Goal: Information Seeking & Learning: Learn about a topic

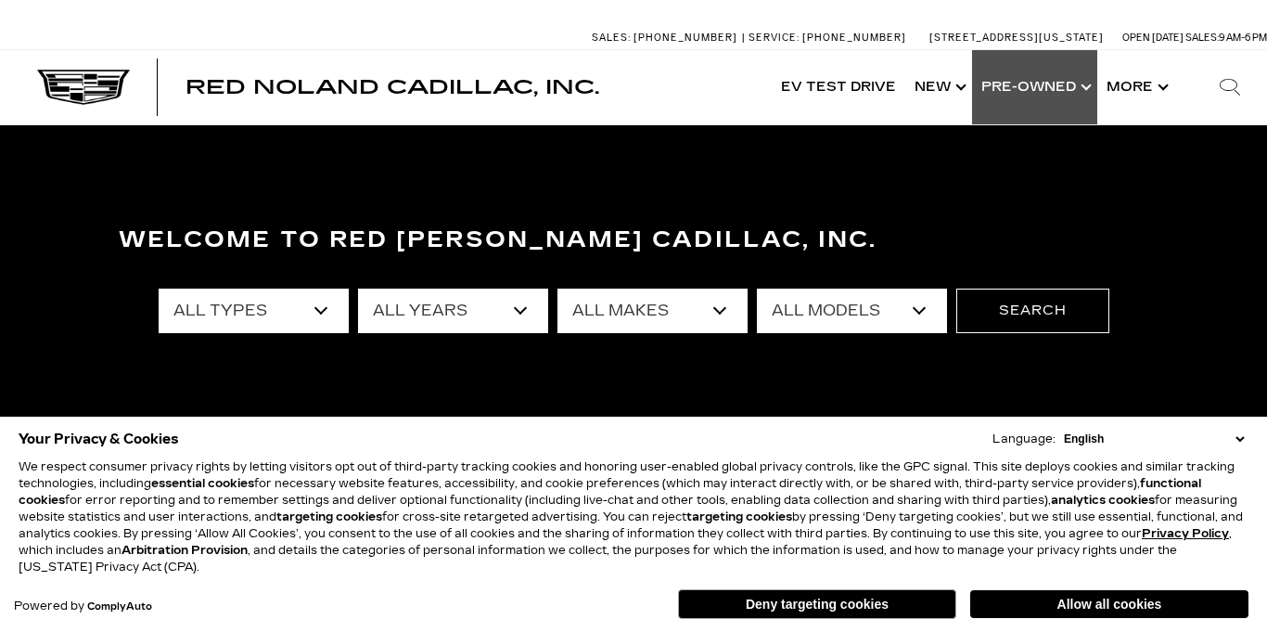
click at [1001, 91] on link "Show Pre-Owned" at bounding box center [1034, 87] width 125 height 74
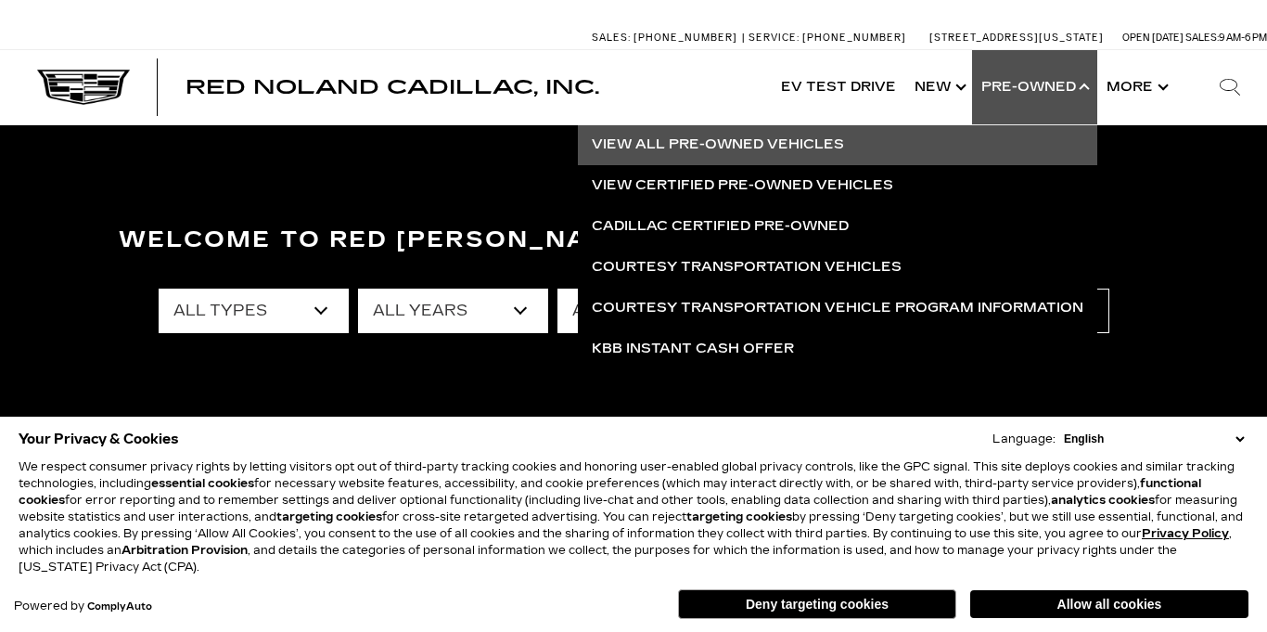
click at [738, 145] on link "View All Pre-Owned Vehicles" at bounding box center [837, 144] width 519 height 41
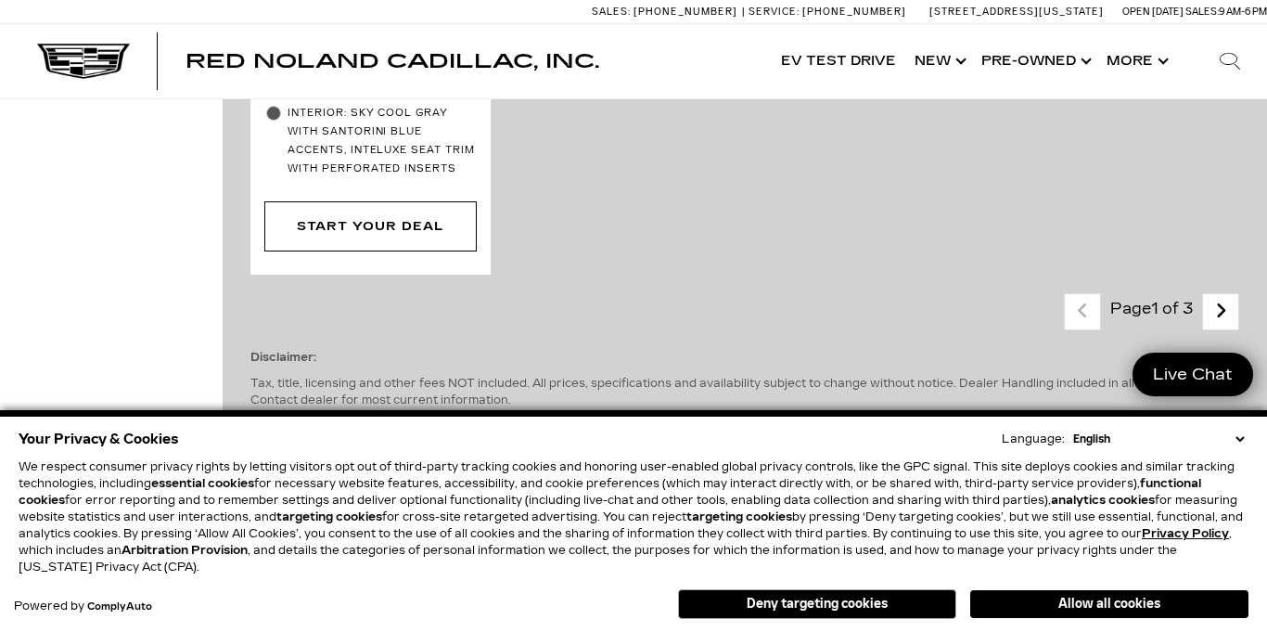
scroll to position [5068, 0]
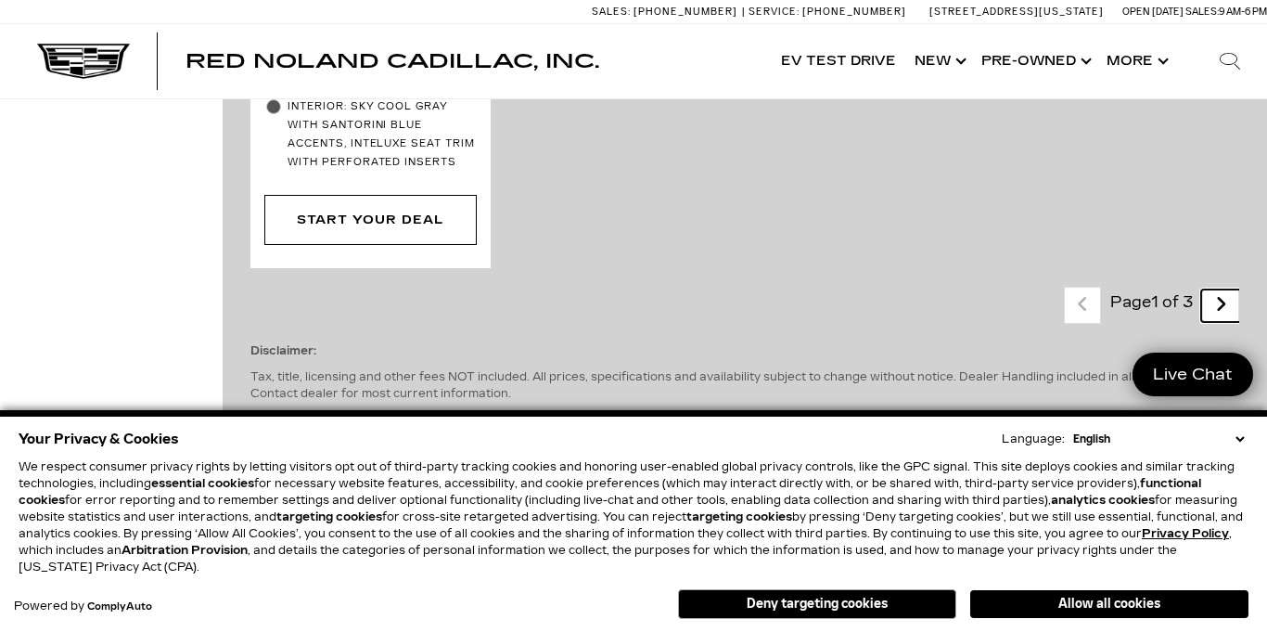
click at [1220, 289] on icon "next page" at bounding box center [1221, 304] width 12 height 30
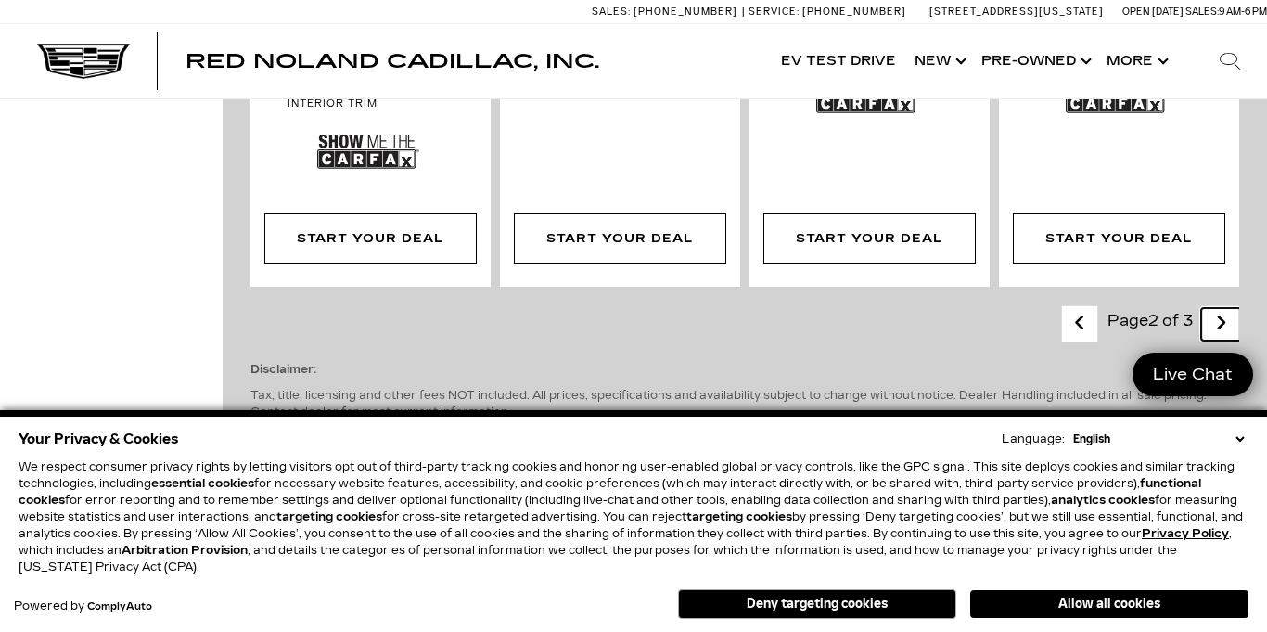
scroll to position [4047, 0]
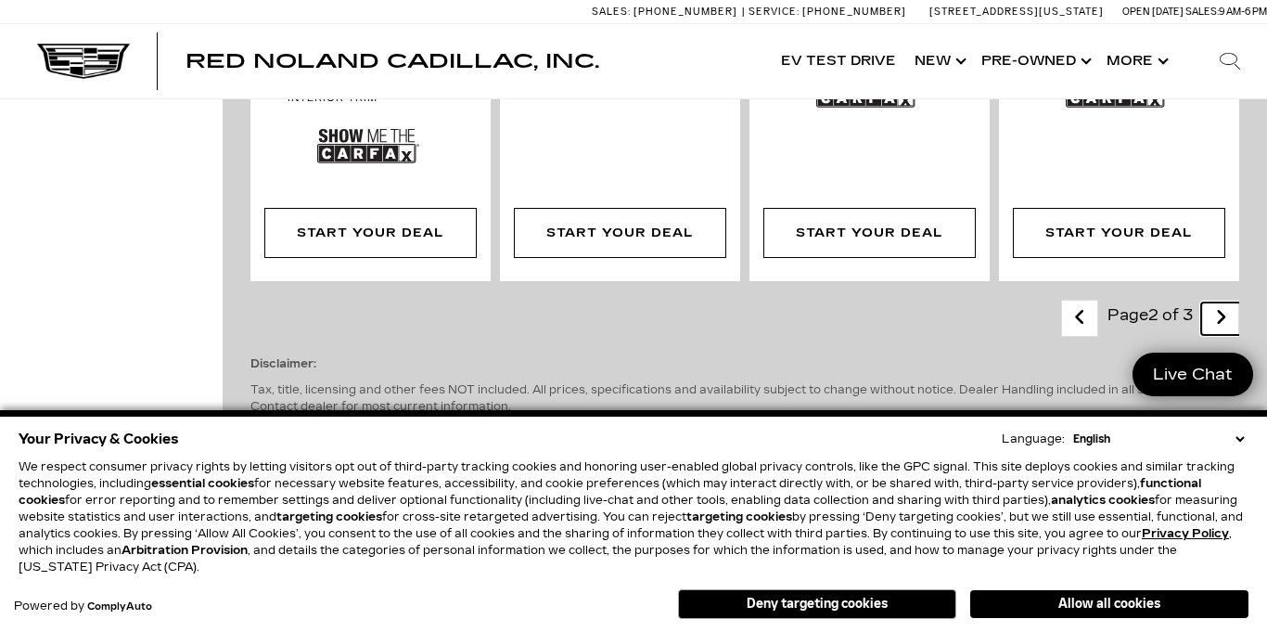
click at [1223, 302] on icon "next page" at bounding box center [1221, 317] width 12 height 30
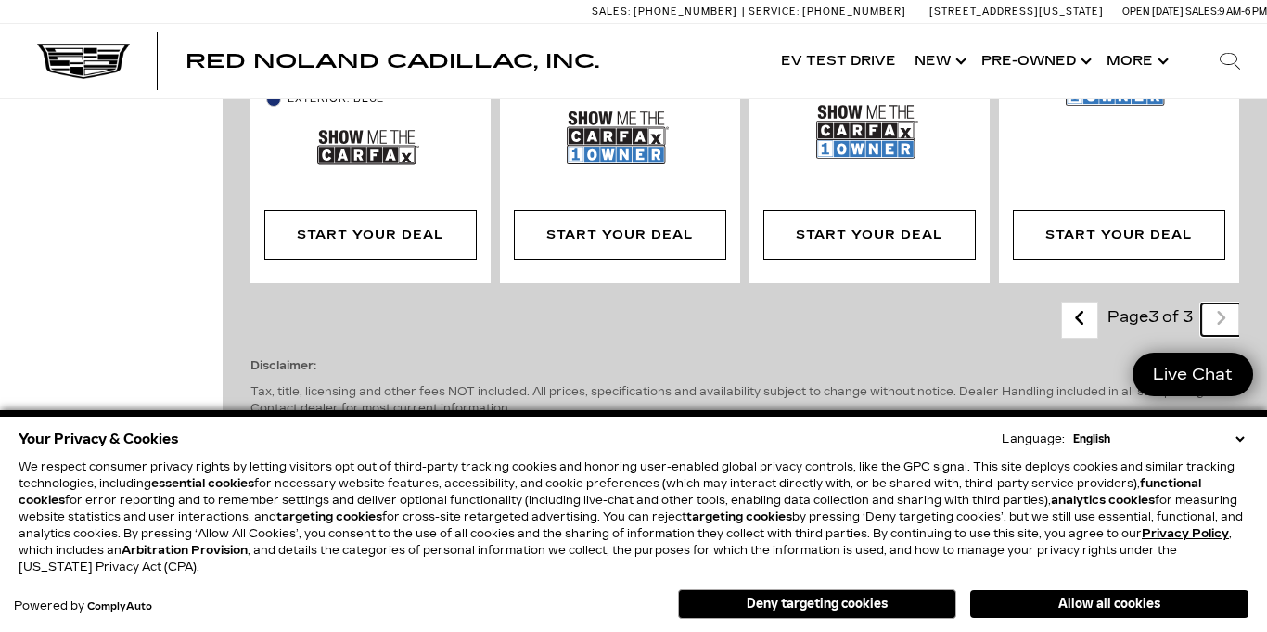
scroll to position [2180, 0]
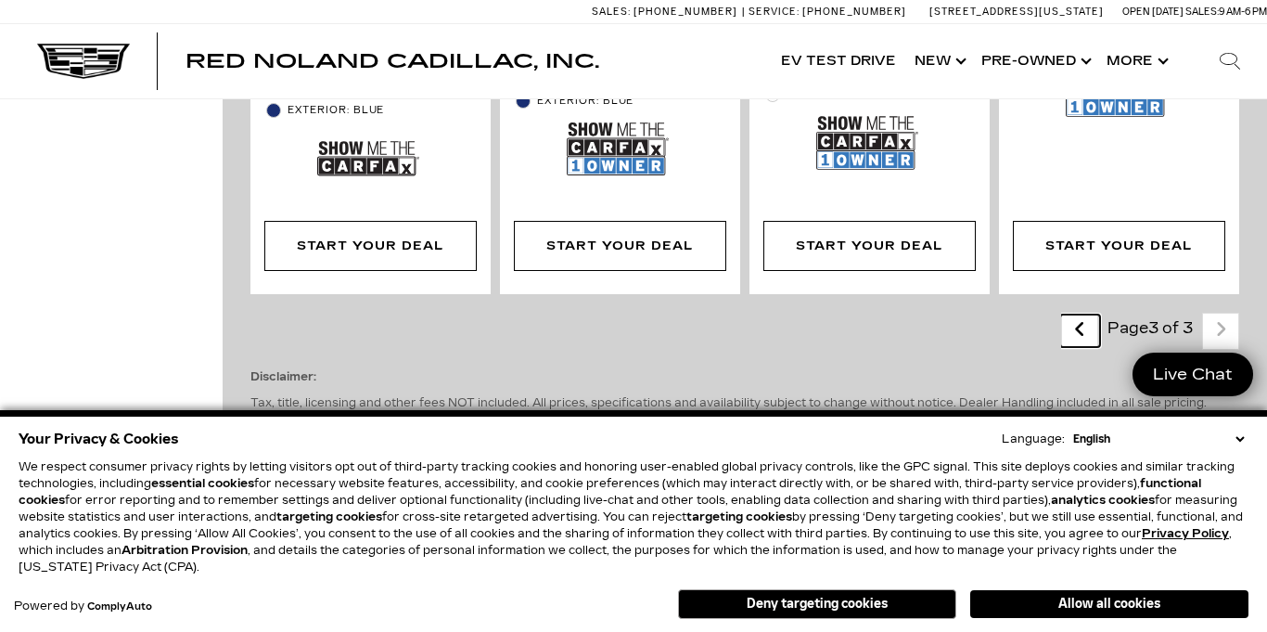
click at [1074, 314] on icon "previous page" at bounding box center [1080, 329] width 12 height 30
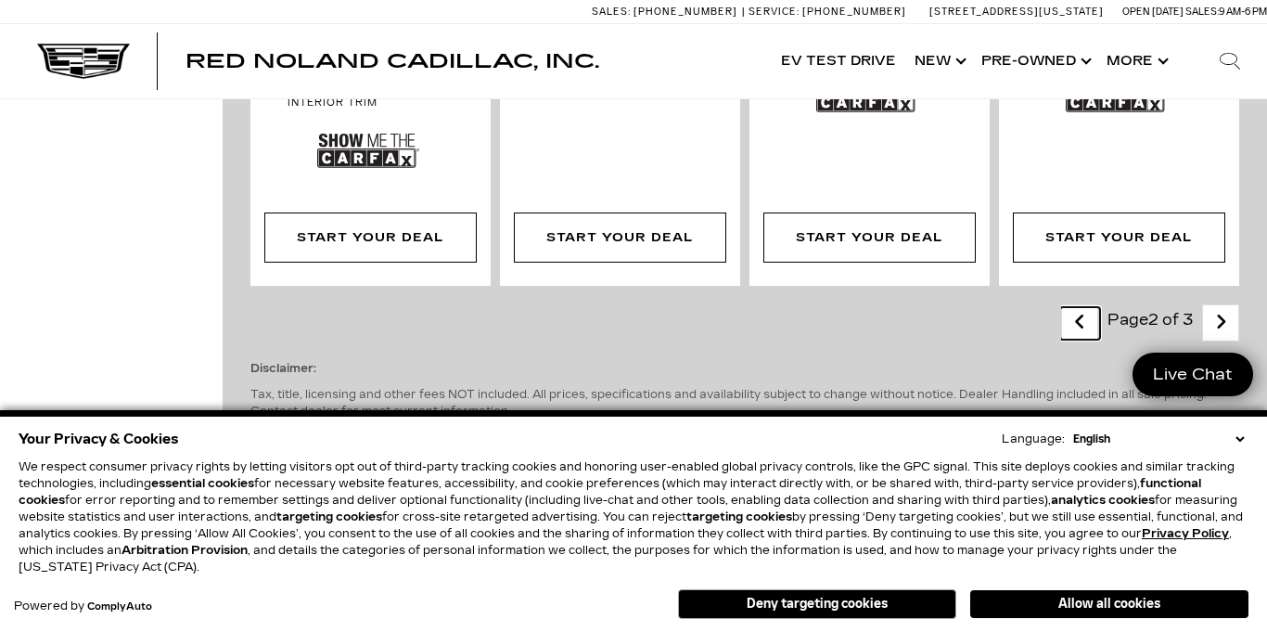
scroll to position [4044, 0]
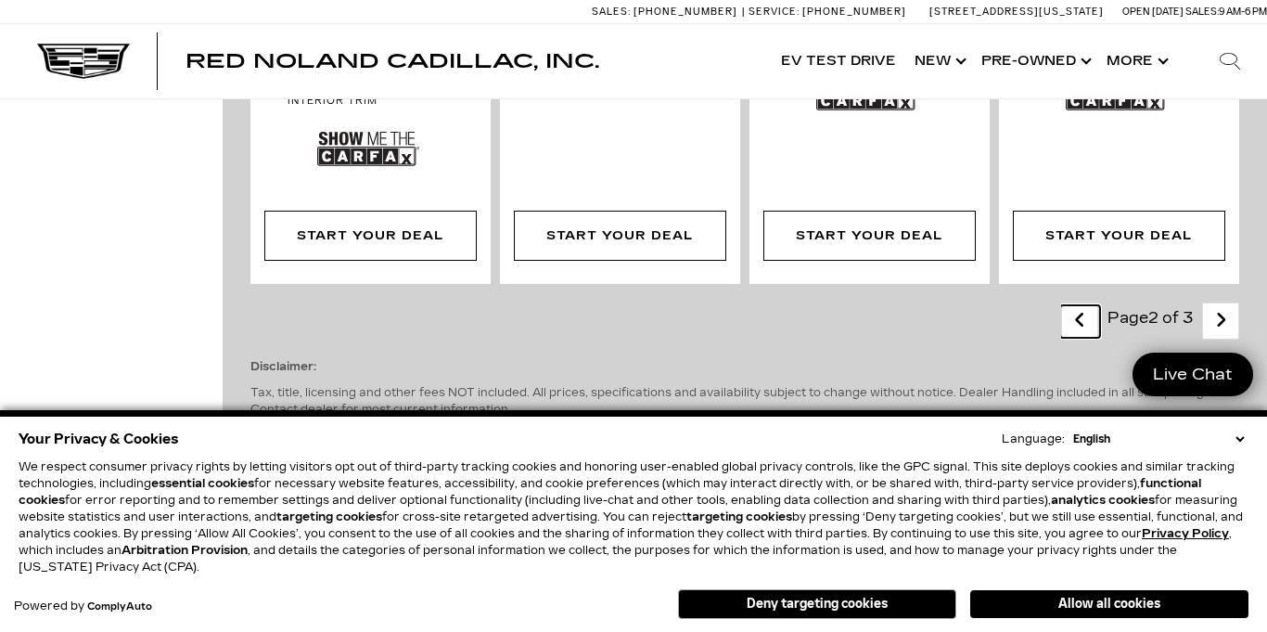
click at [1079, 305] on icon "previous page" at bounding box center [1080, 320] width 12 height 30
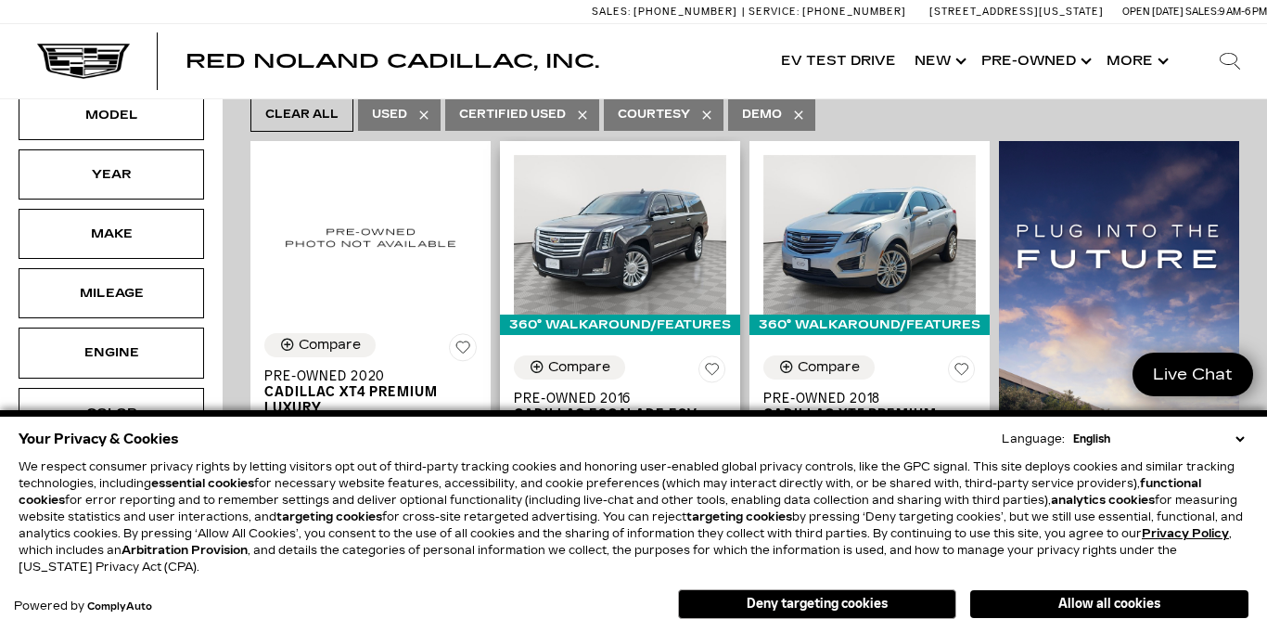
scroll to position [326, 0]
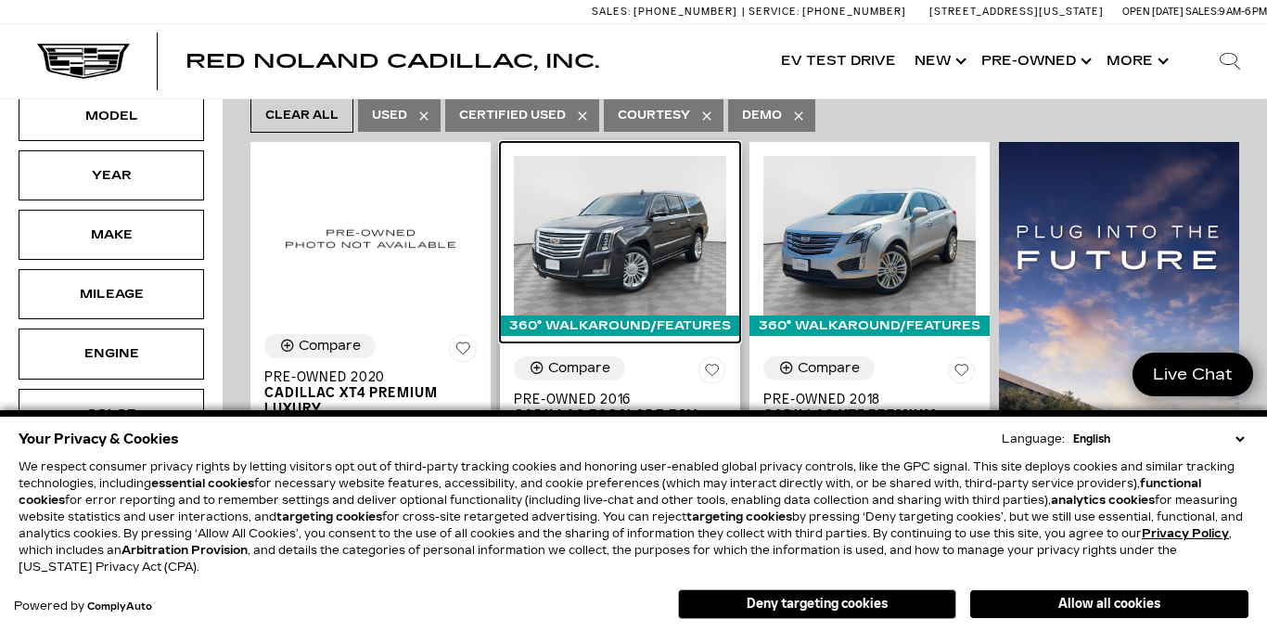
click at [634, 230] on img at bounding box center [620, 236] width 212 height 160
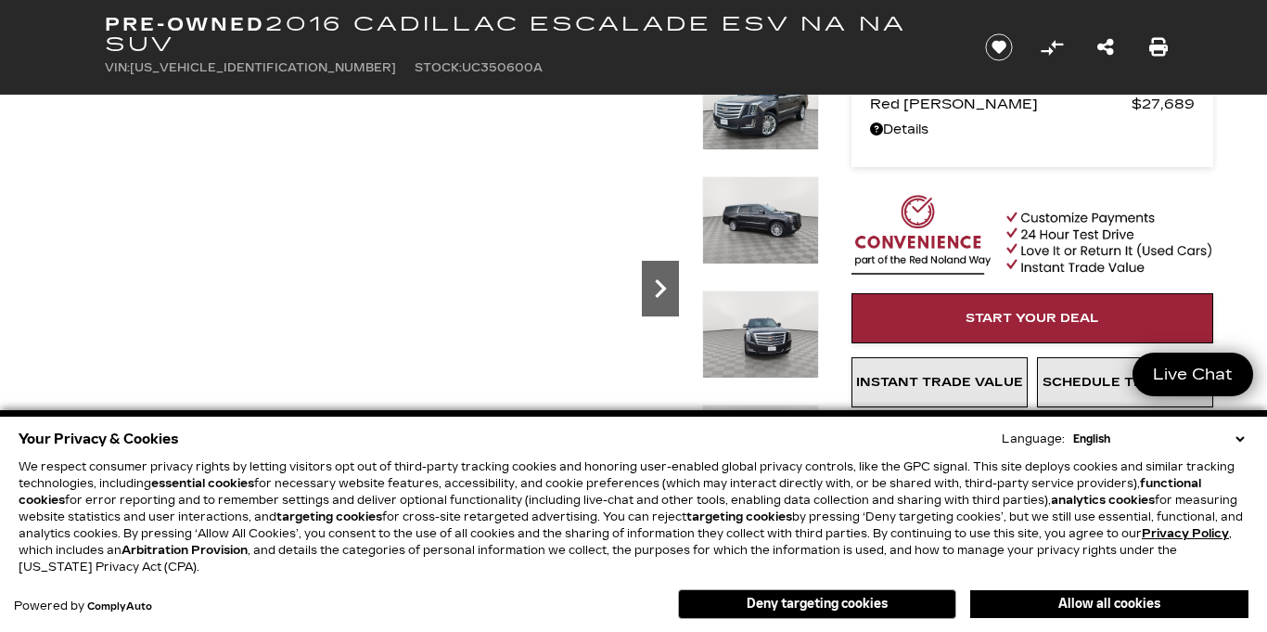
scroll to position [102, 0]
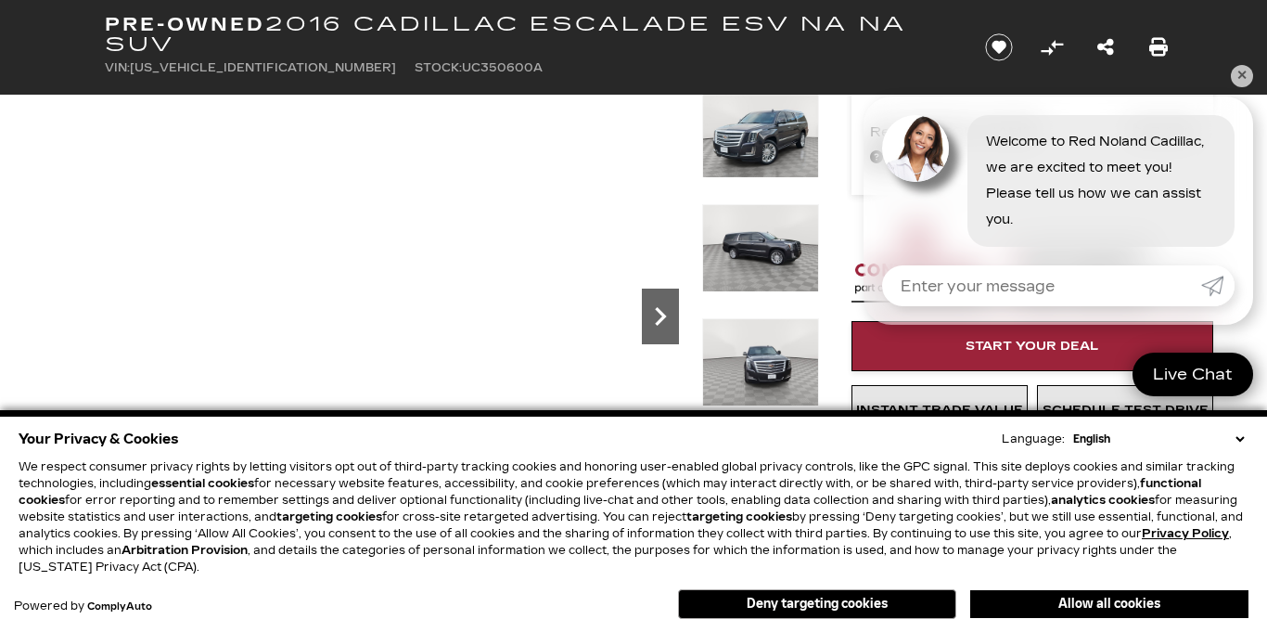
click at [660, 319] on icon "Next" at bounding box center [660, 316] width 11 height 19
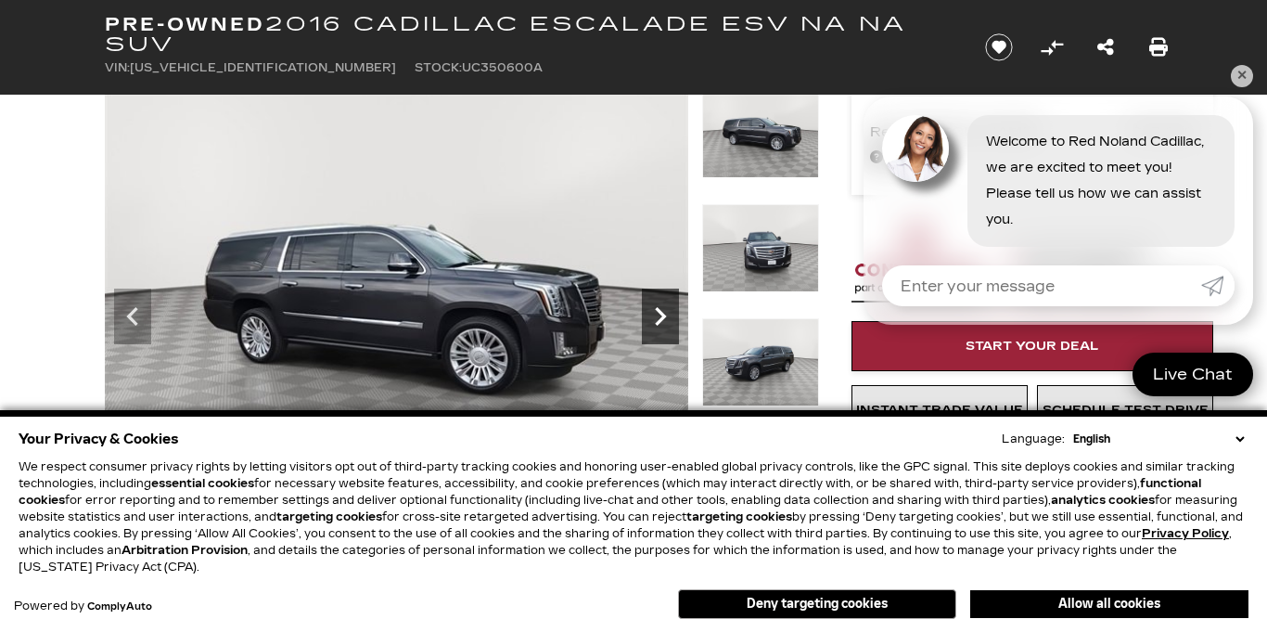
click at [660, 319] on icon "Next" at bounding box center [660, 316] width 11 height 19
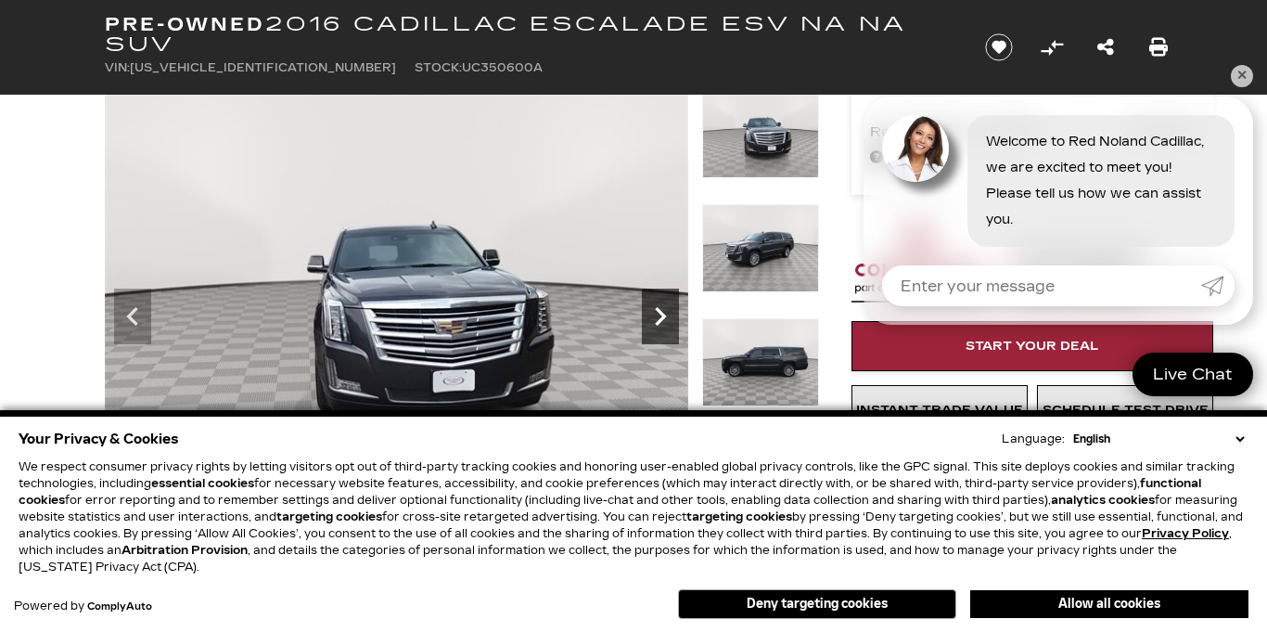
click at [660, 321] on icon "Next" at bounding box center [660, 316] width 11 height 19
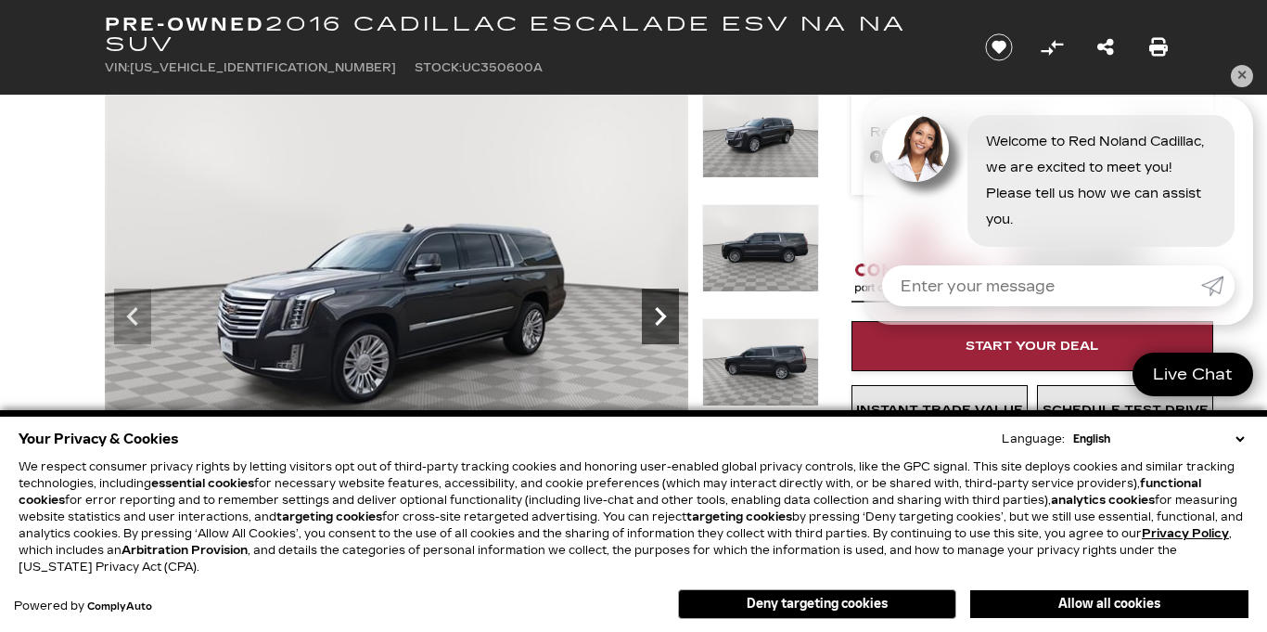
click at [660, 324] on icon "Next" at bounding box center [660, 316] width 37 height 37
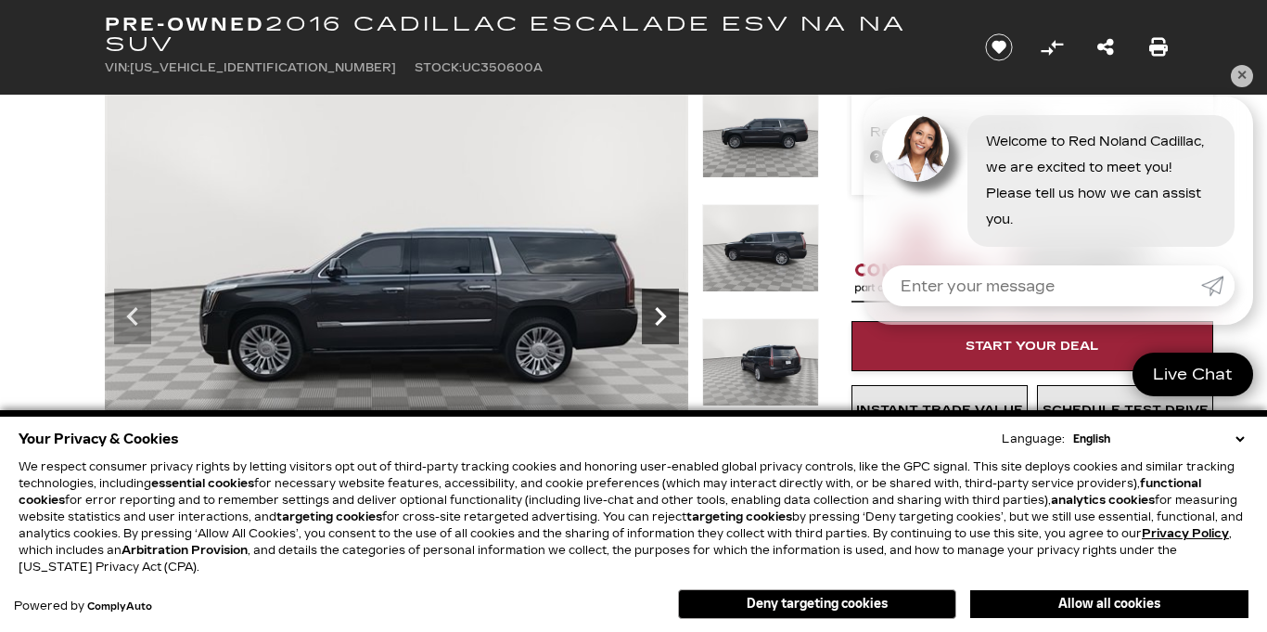
click at [660, 324] on icon "Next" at bounding box center [660, 316] width 37 height 37
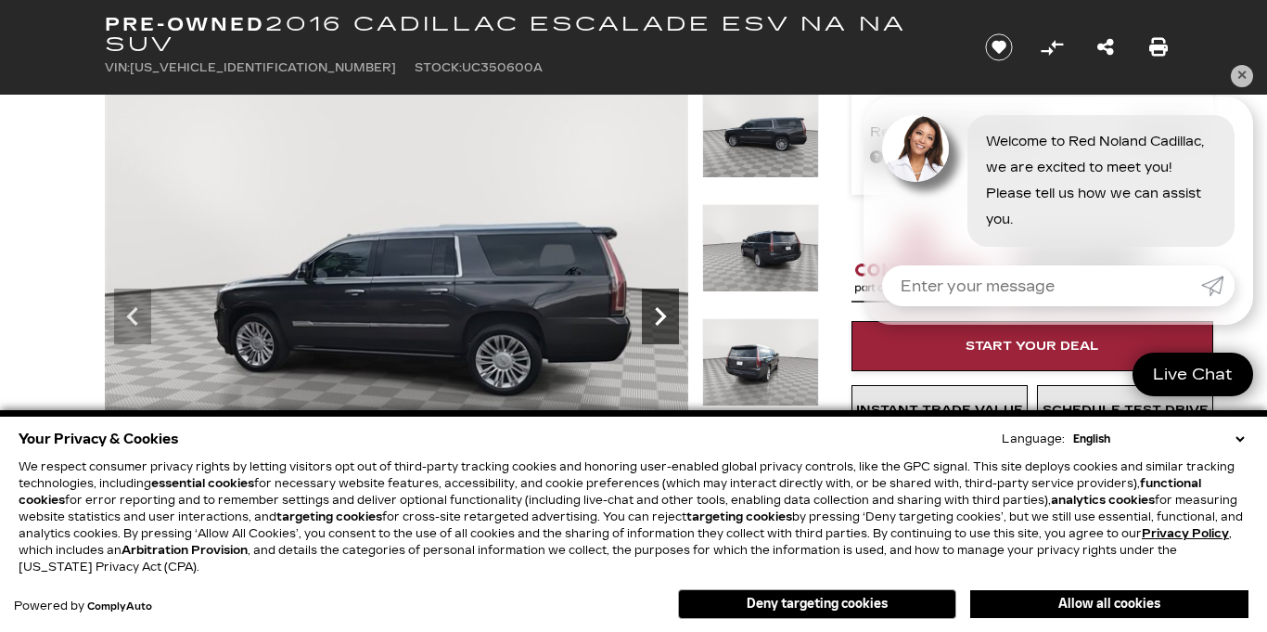
click at [660, 324] on icon "Next" at bounding box center [660, 316] width 37 height 37
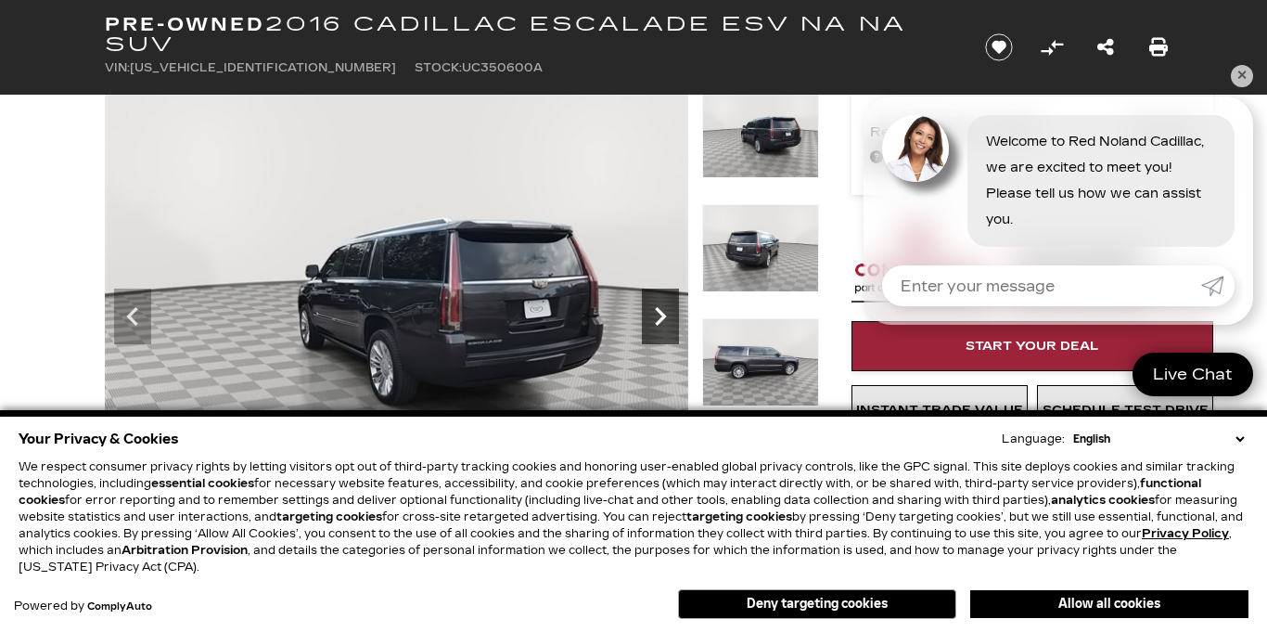
click at [660, 324] on icon "Next" at bounding box center [660, 316] width 37 height 37
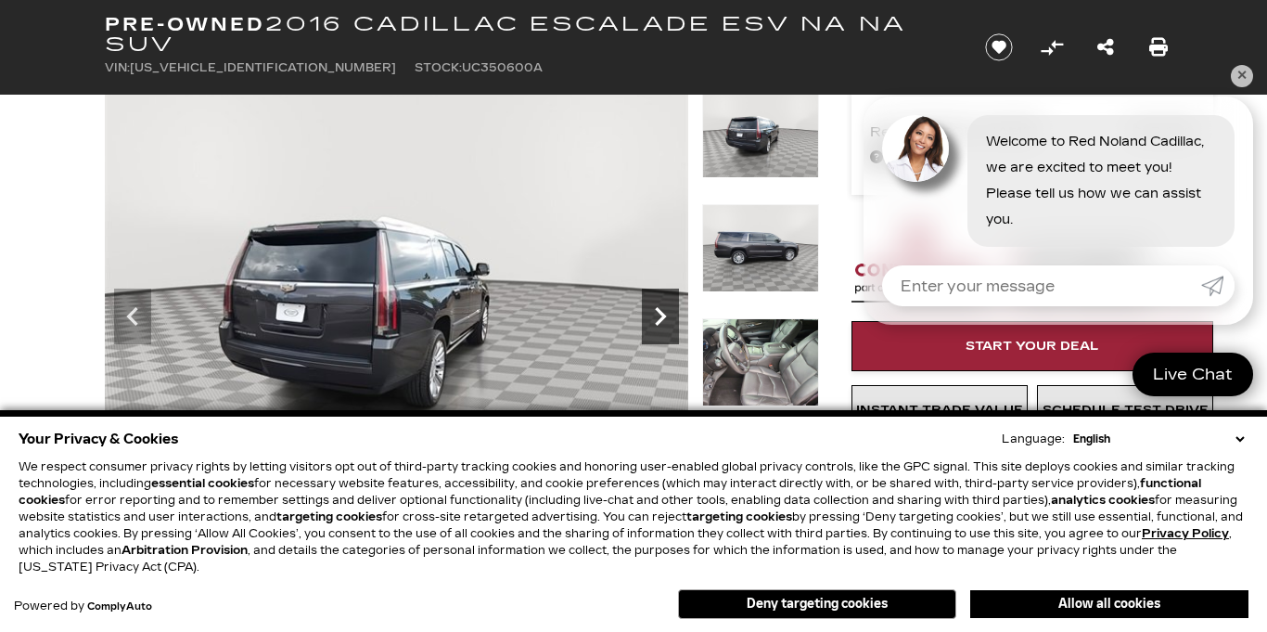
click at [660, 324] on icon "Next" at bounding box center [660, 316] width 37 height 37
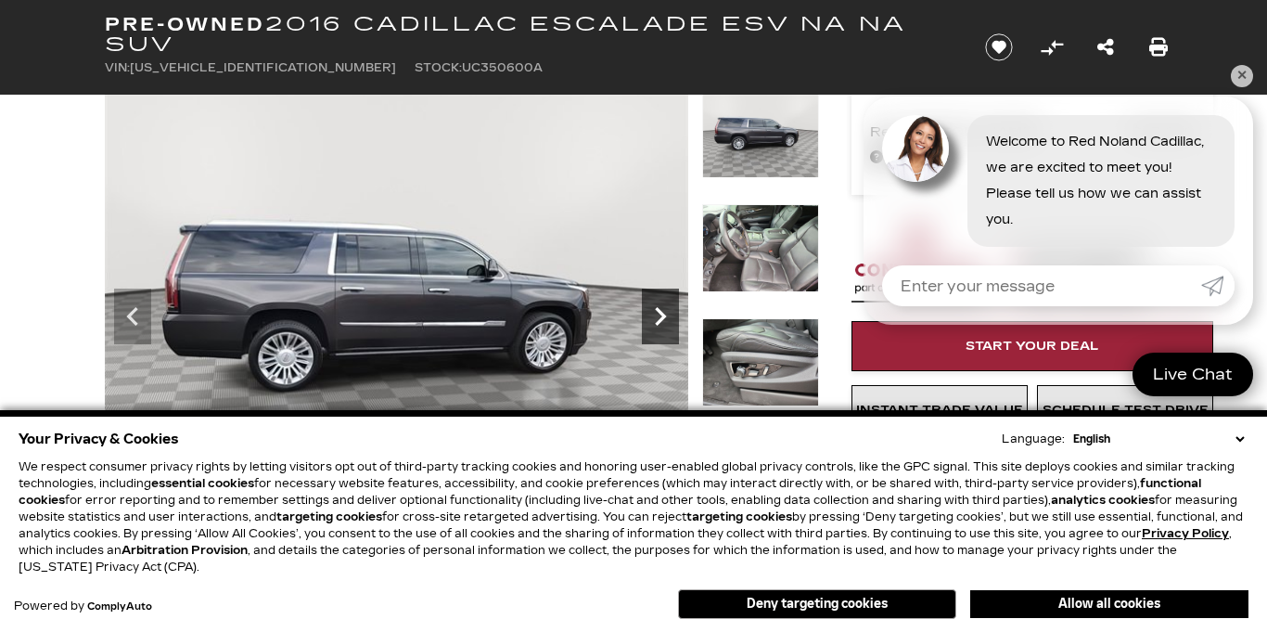
click at [660, 324] on icon "Next" at bounding box center [660, 316] width 37 height 37
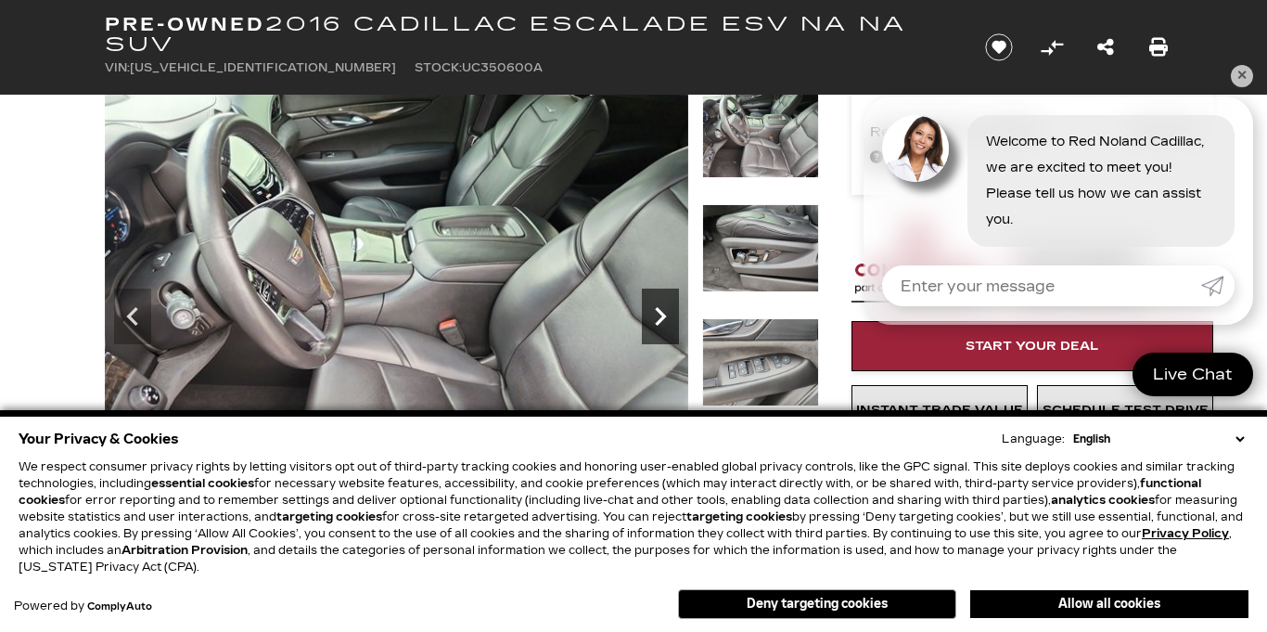
click at [660, 324] on icon "Next" at bounding box center [660, 316] width 37 height 37
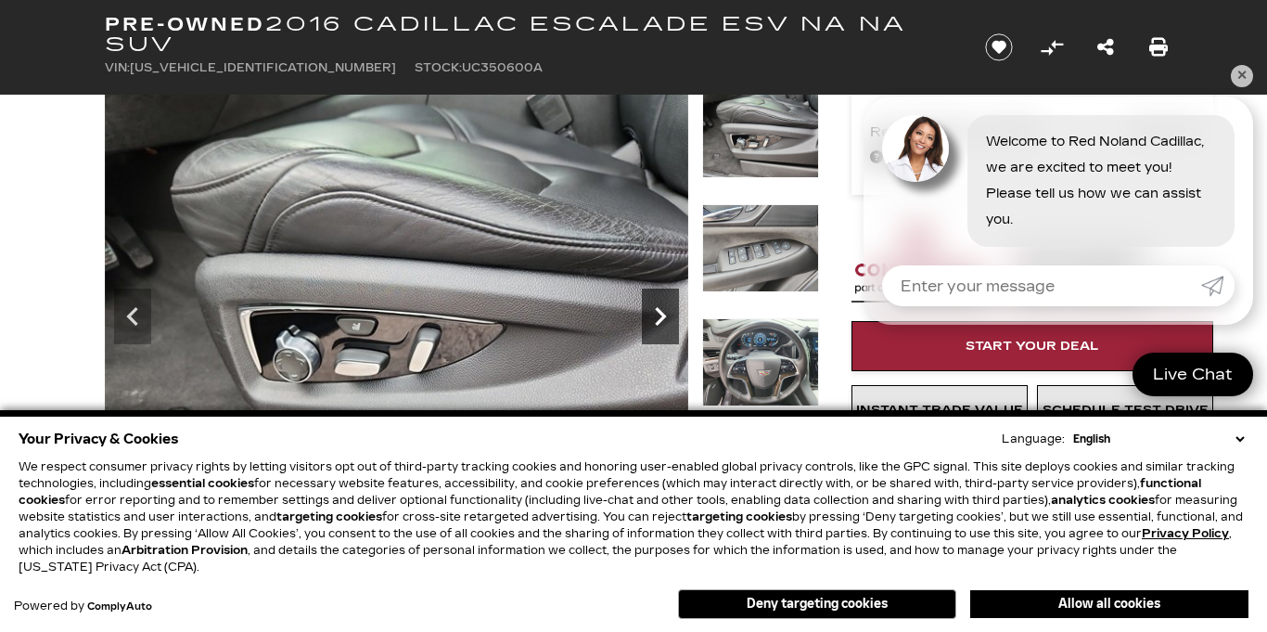
click at [660, 324] on icon "Next" at bounding box center [660, 316] width 37 height 37
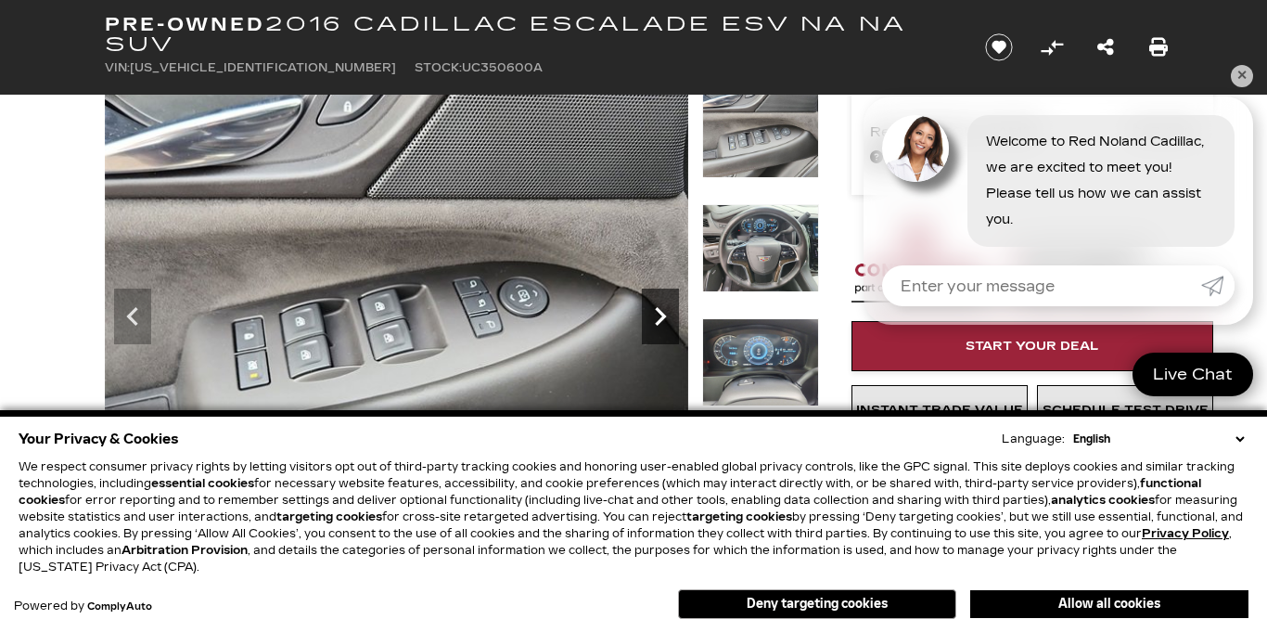
click at [660, 324] on icon "Next" at bounding box center [660, 316] width 37 height 37
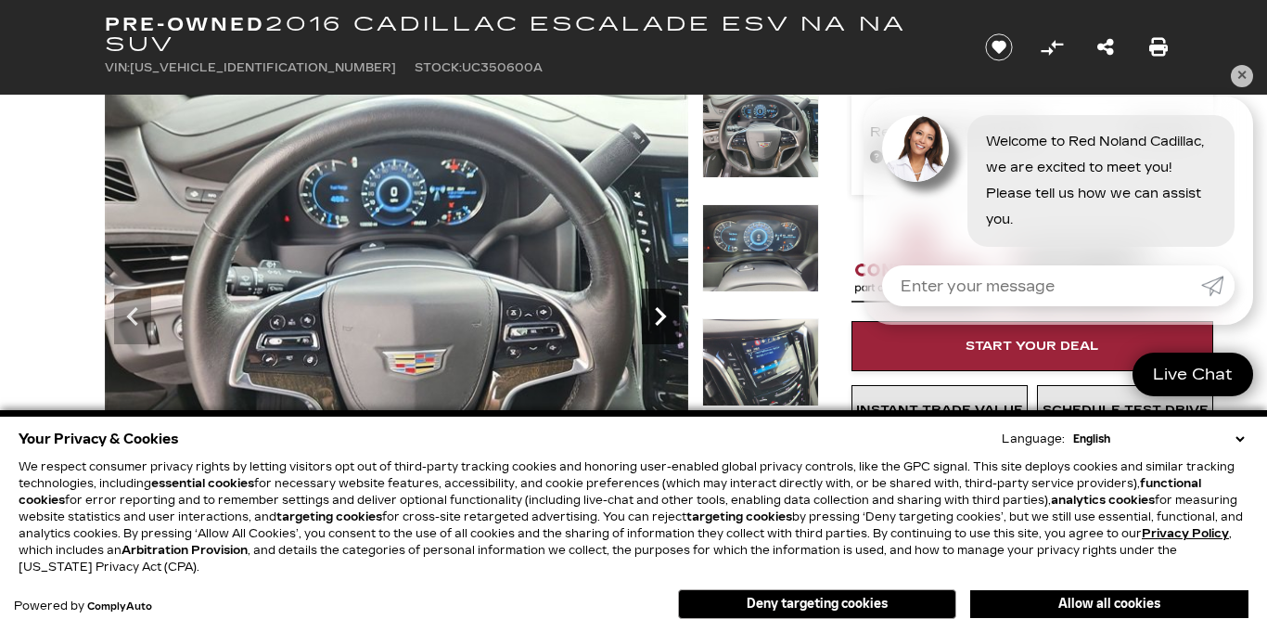
click at [660, 324] on icon "Next" at bounding box center [660, 316] width 37 height 37
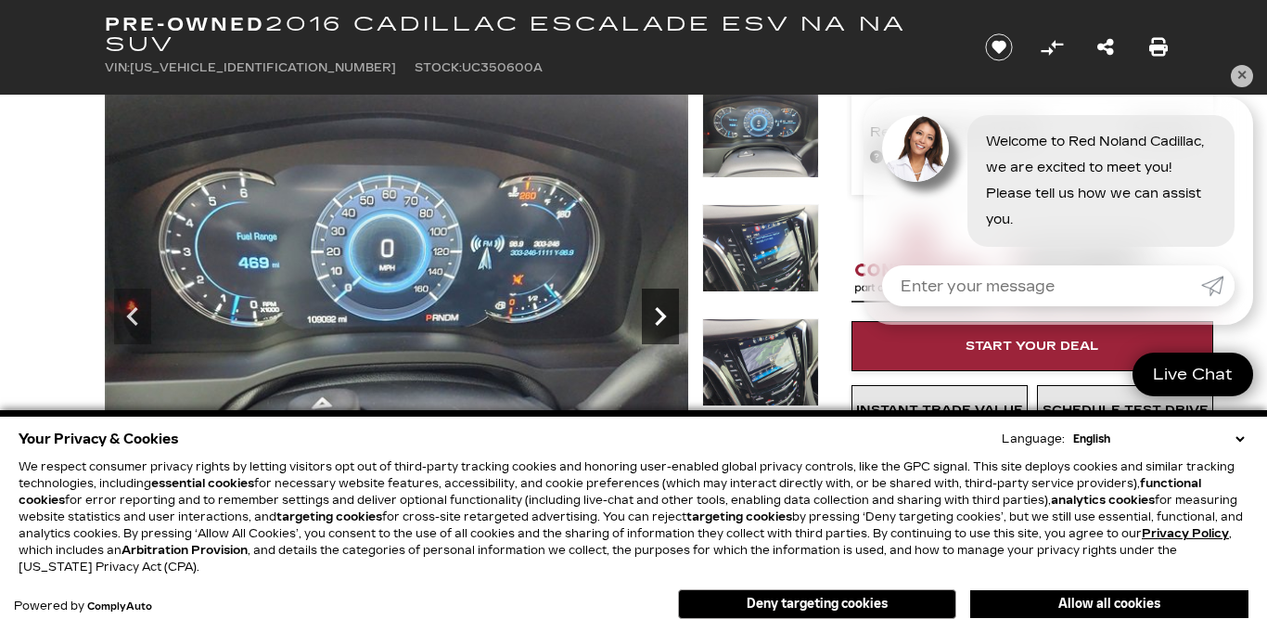
click at [660, 324] on icon "Next" at bounding box center [660, 316] width 37 height 37
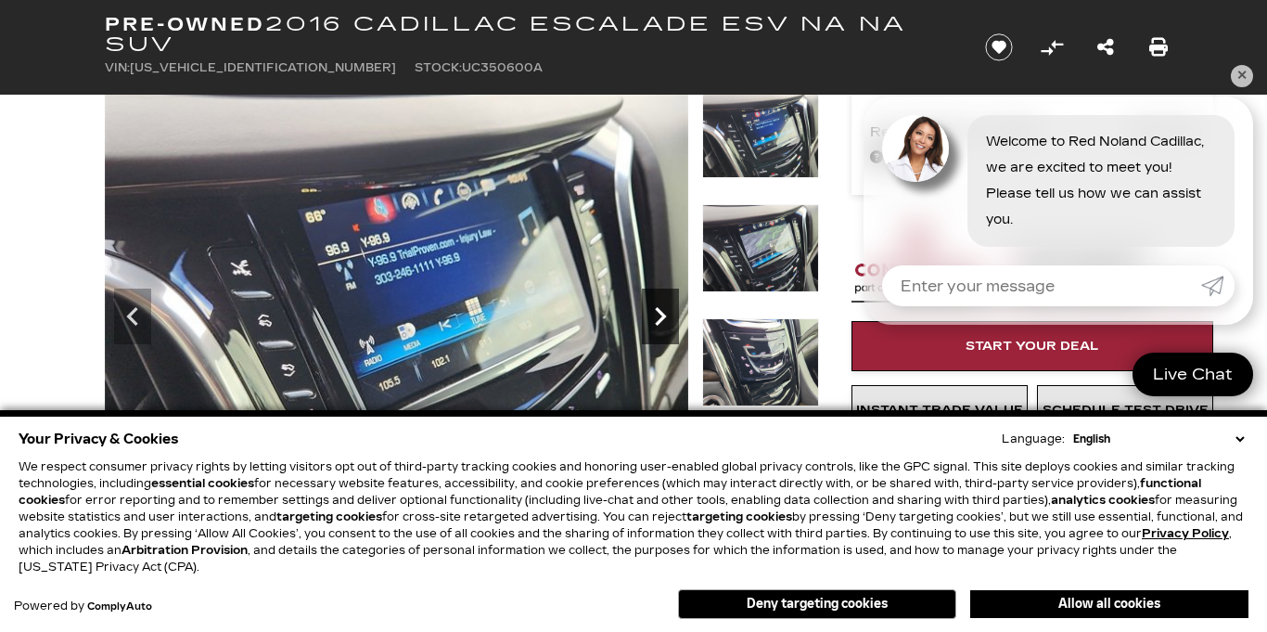
click at [660, 324] on icon "Next" at bounding box center [660, 316] width 37 height 37
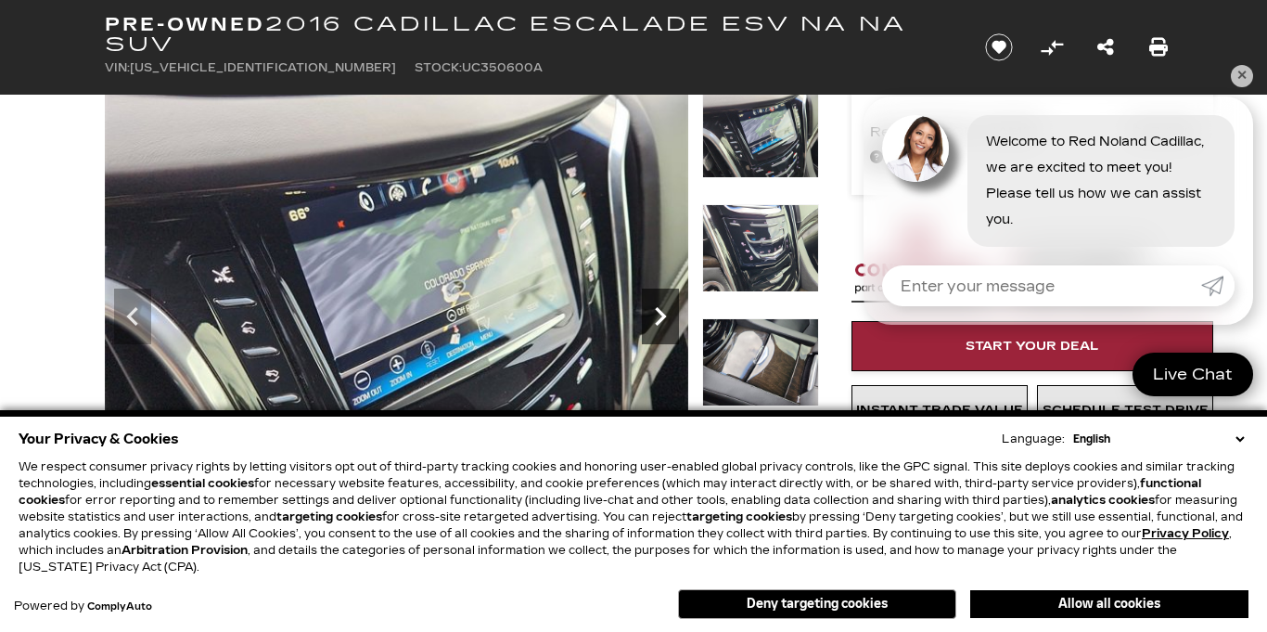
click at [660, 324] on icon "Next" at bounding box center [660, 316] width 37 height 37
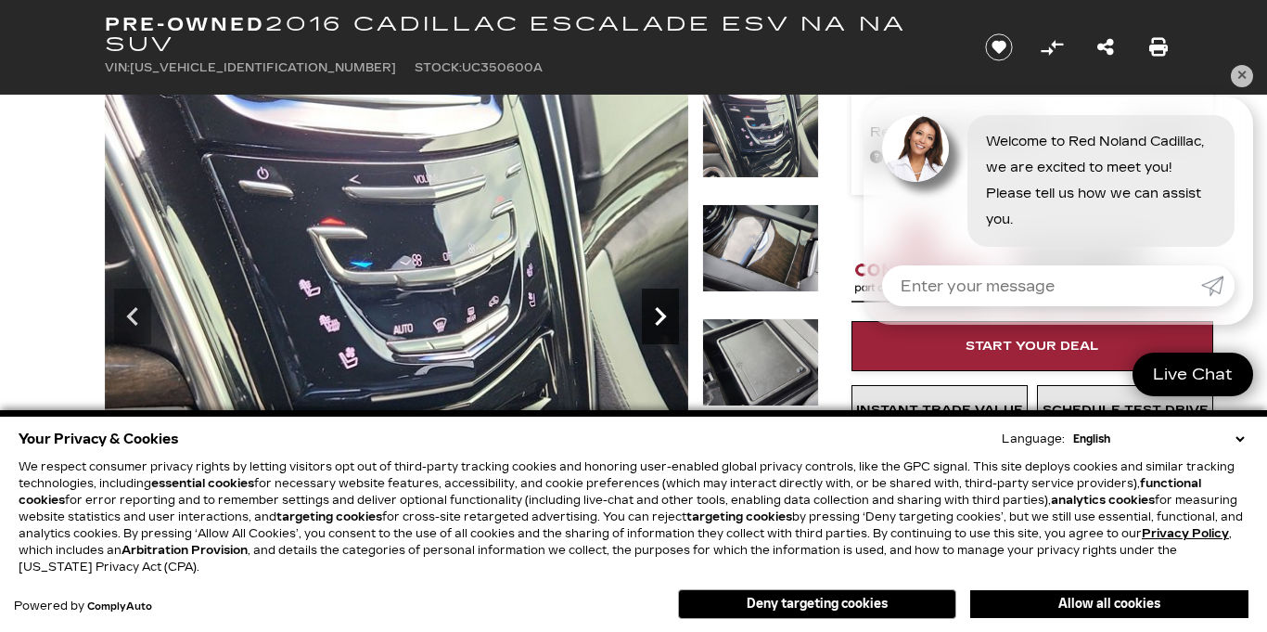
click at [660, 324] on icon "Next" at bounding box center [660, 316] width 37 height 37
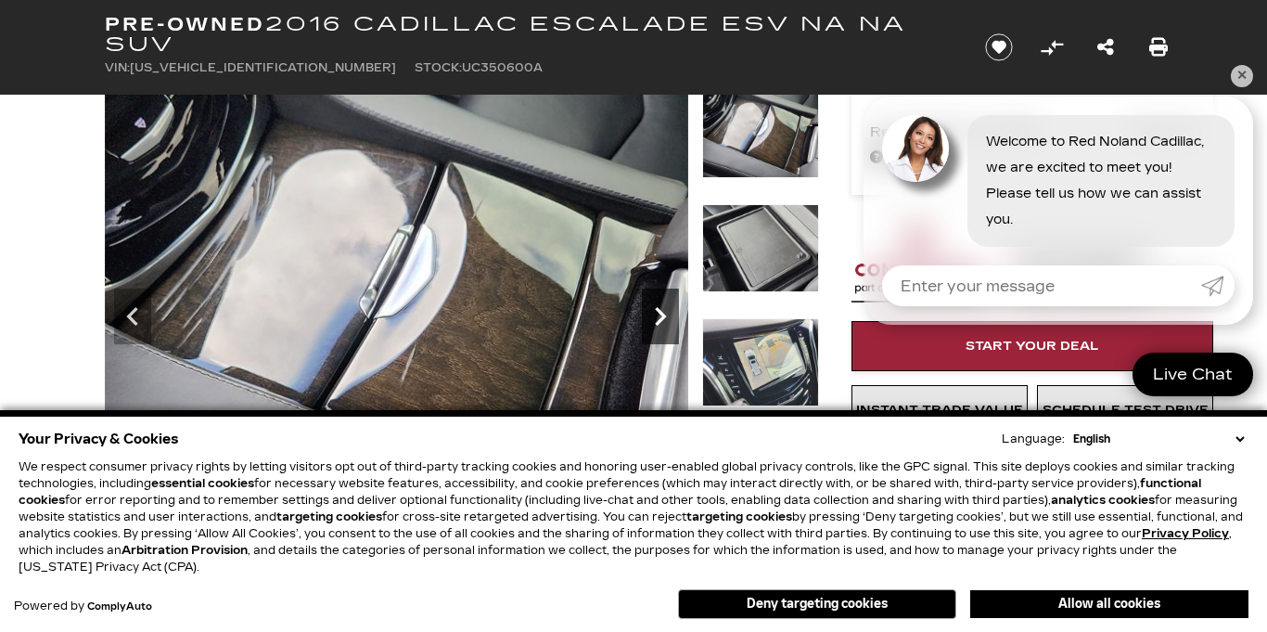
click at [660, 324] on icon "Next" at bounding box center [660, 316] width 37 height 37
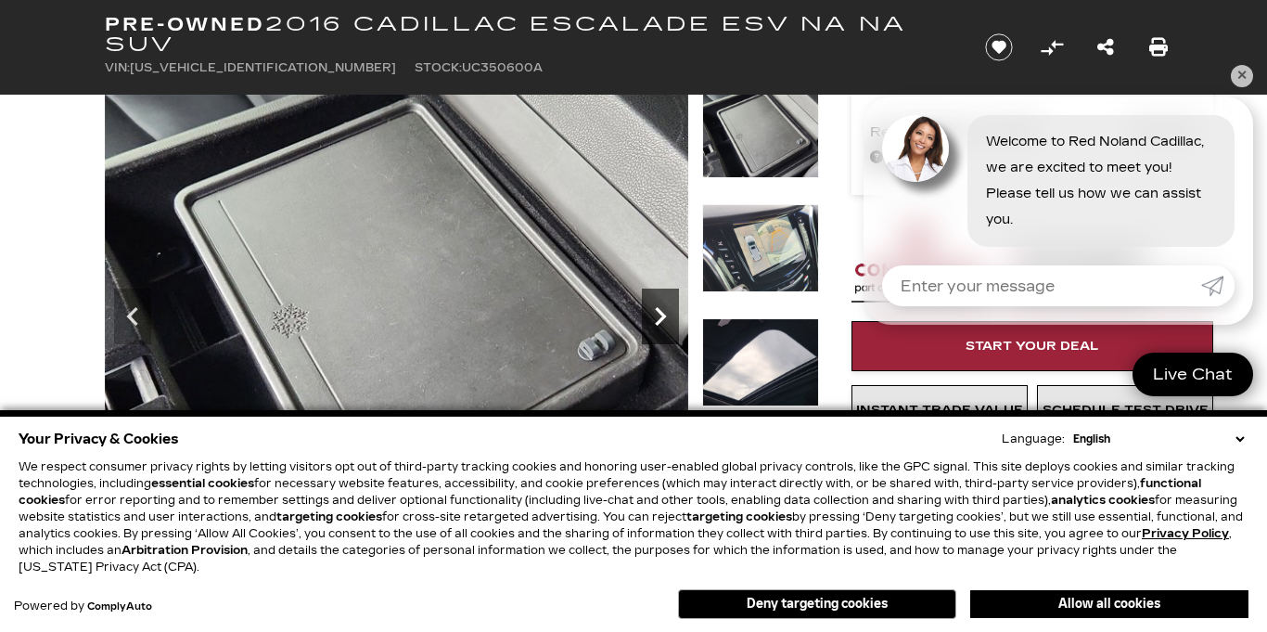
click at [660, 324] on icon "Next" at bounding box center [660, 316] width 37 height 37
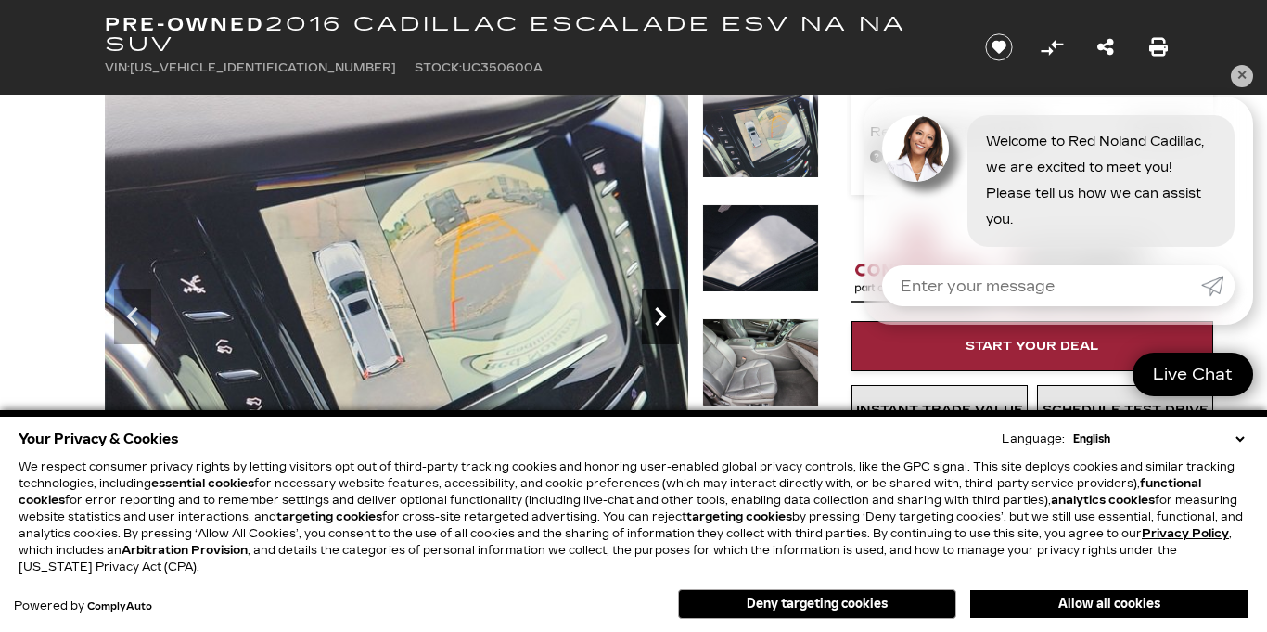
click at [660, 324] on icon "Next" at bounding box center [660, 316] width 37 height 37
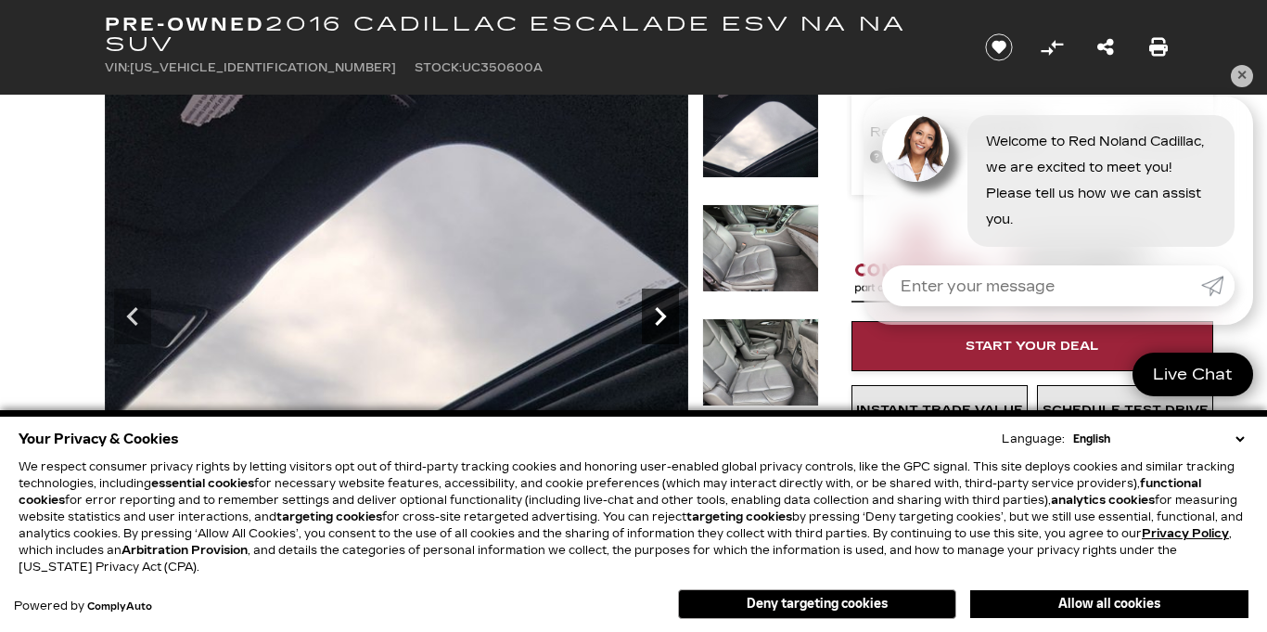
click at [660, 324] on icon "Next" at bounding box center [660, 316] width 37 height 37
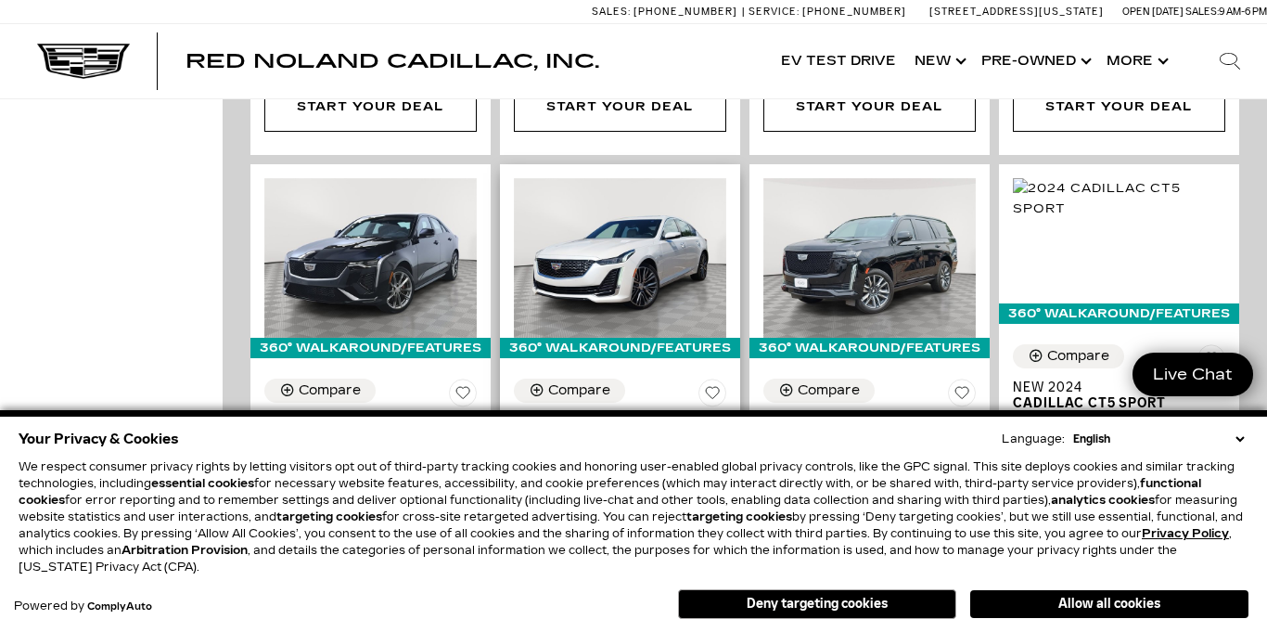
scroll to position [1860, 0]
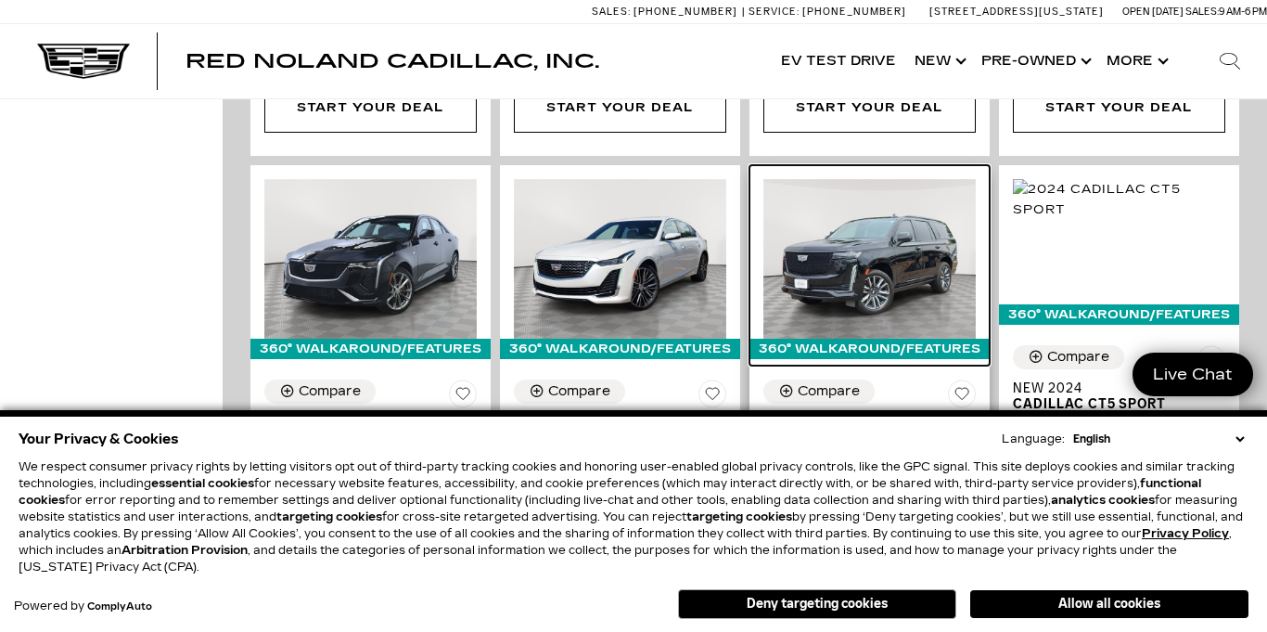
click at [861, 230] on img at bounding box center [869, 259] width 212 height 160
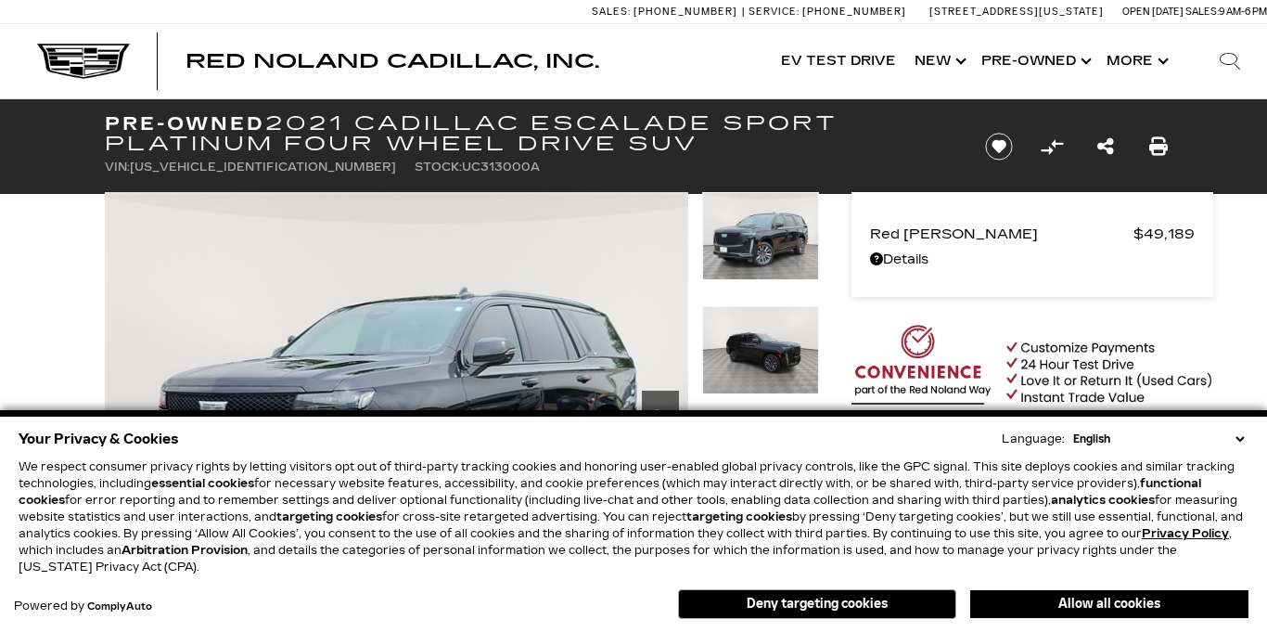
scroll to position [109, 0]
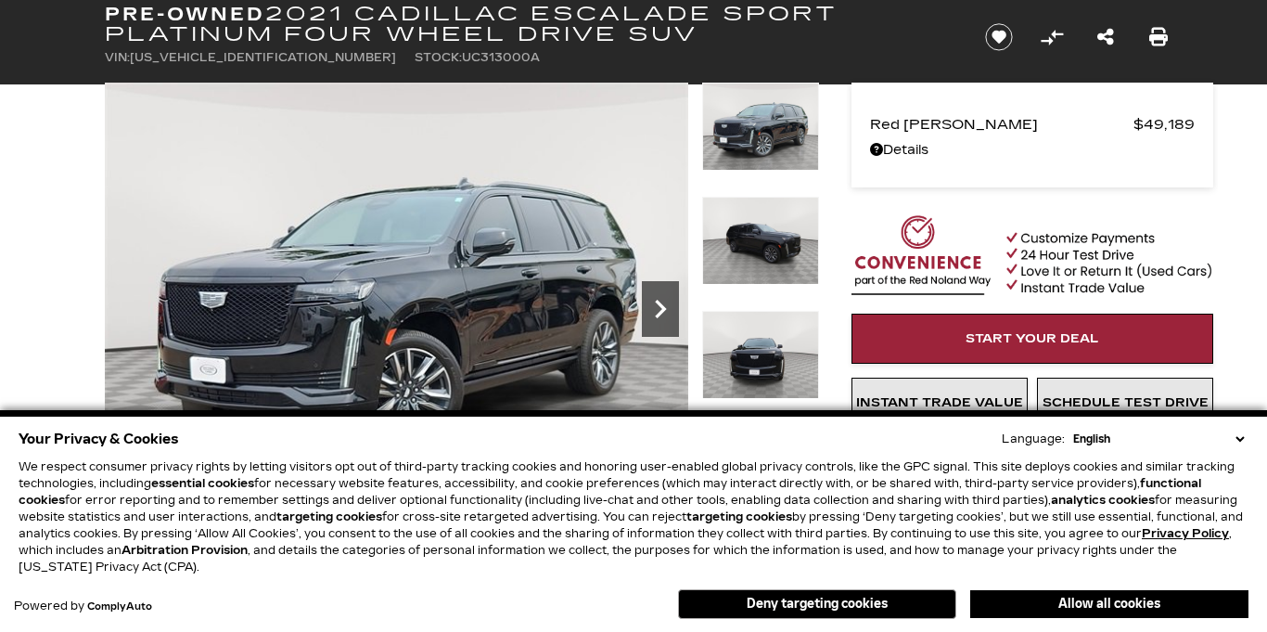
click at [661, 312] on icon "Next" at bounding box center [660, 309] width 11 height 19
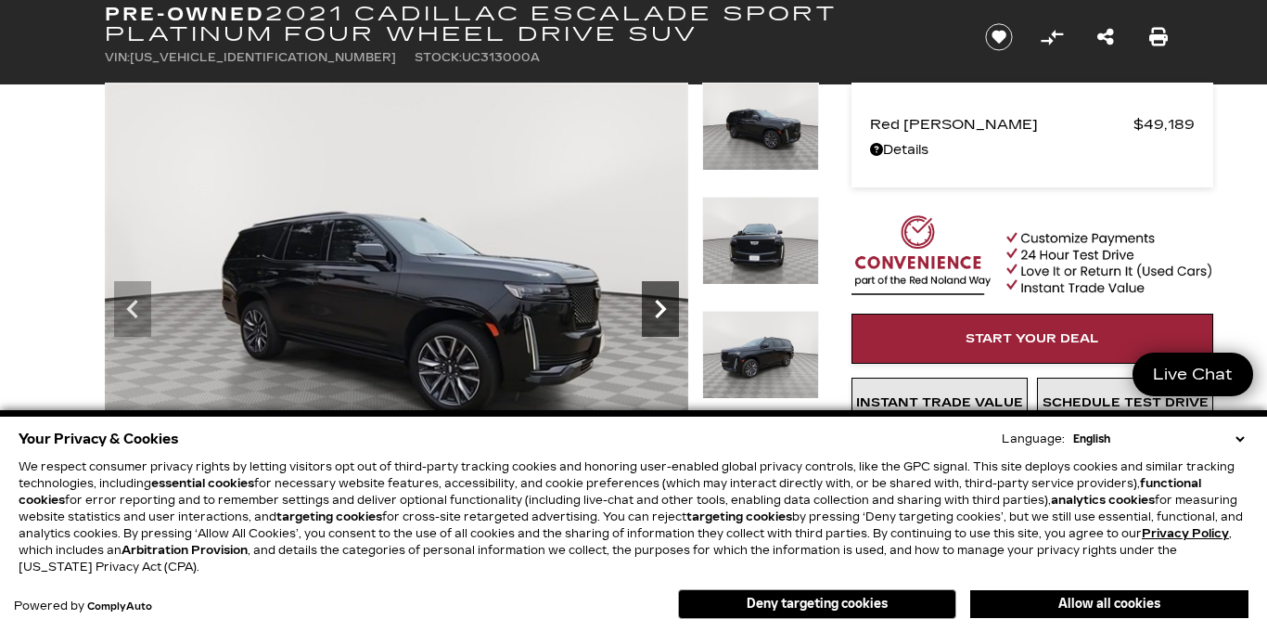
click at [661, 312] on icon "Next" at bounding box center [660, 309] width 11 height 19
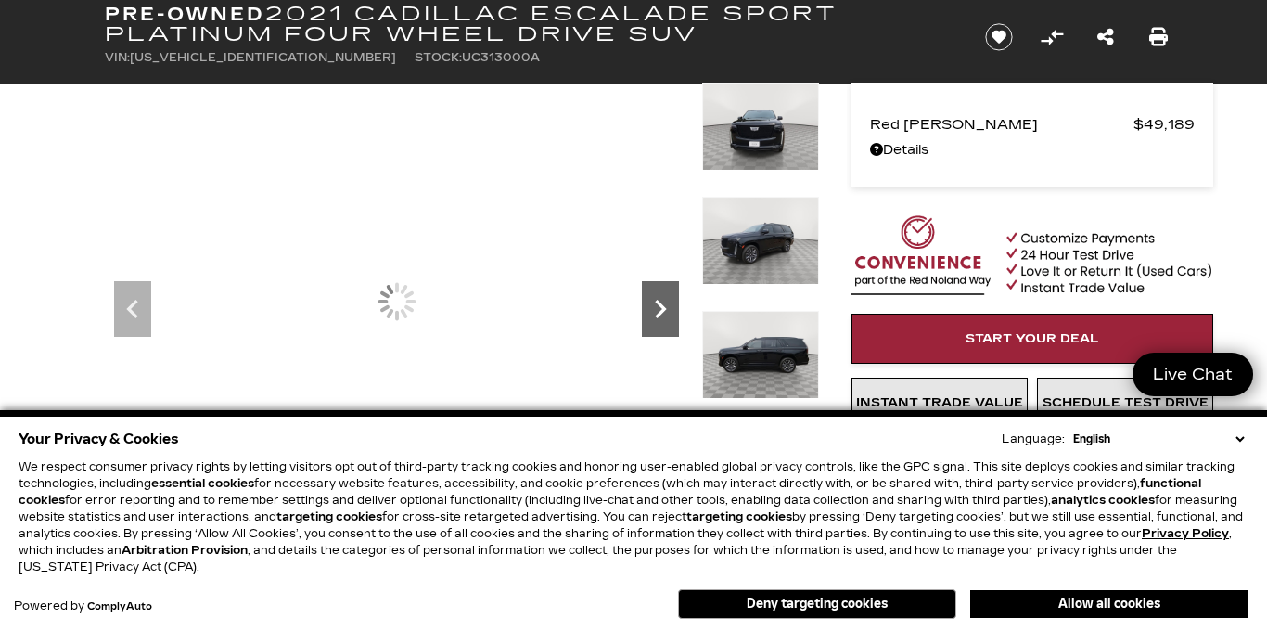
scroll to position [0, 0]
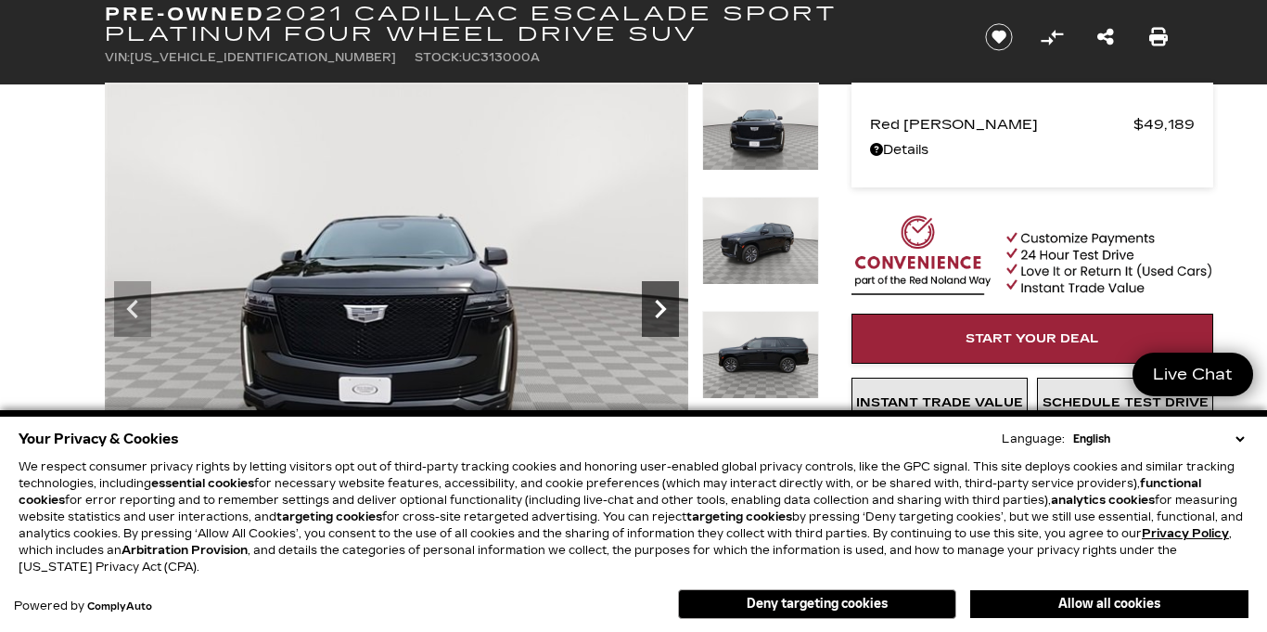
click at [661, 312] on icon "Next" at bounding box center [660, 309] width 11 height 19
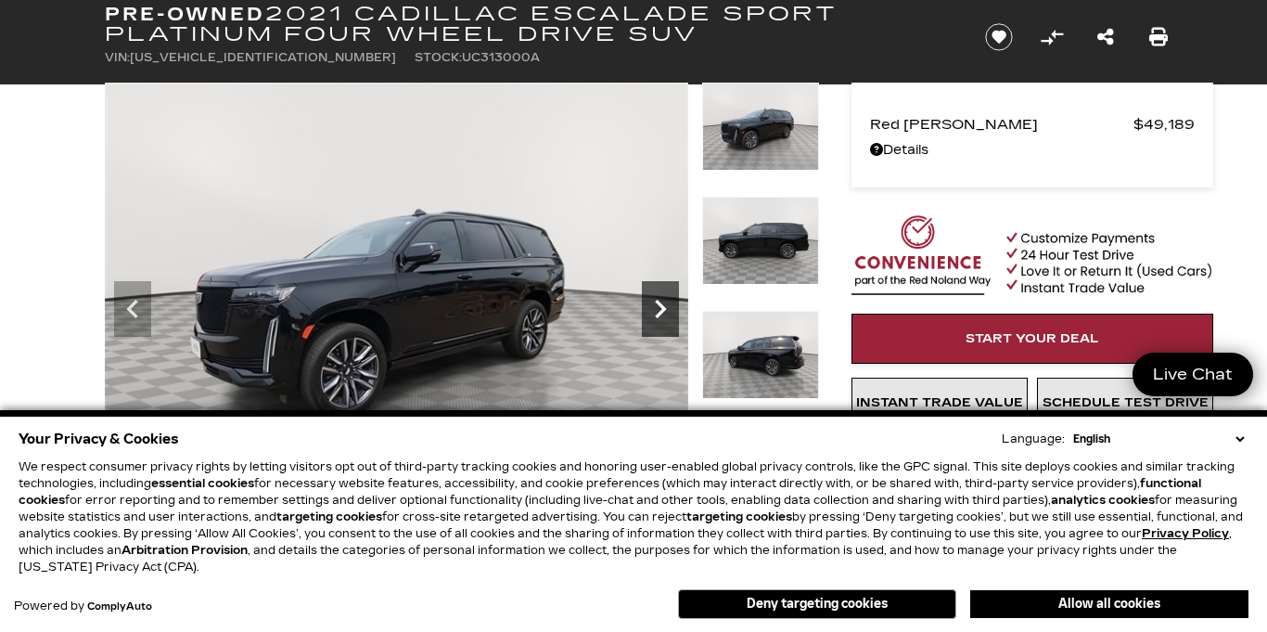
click at [661, 312] on icon "Next" at bounding box center [660, 309] width 11 height 19
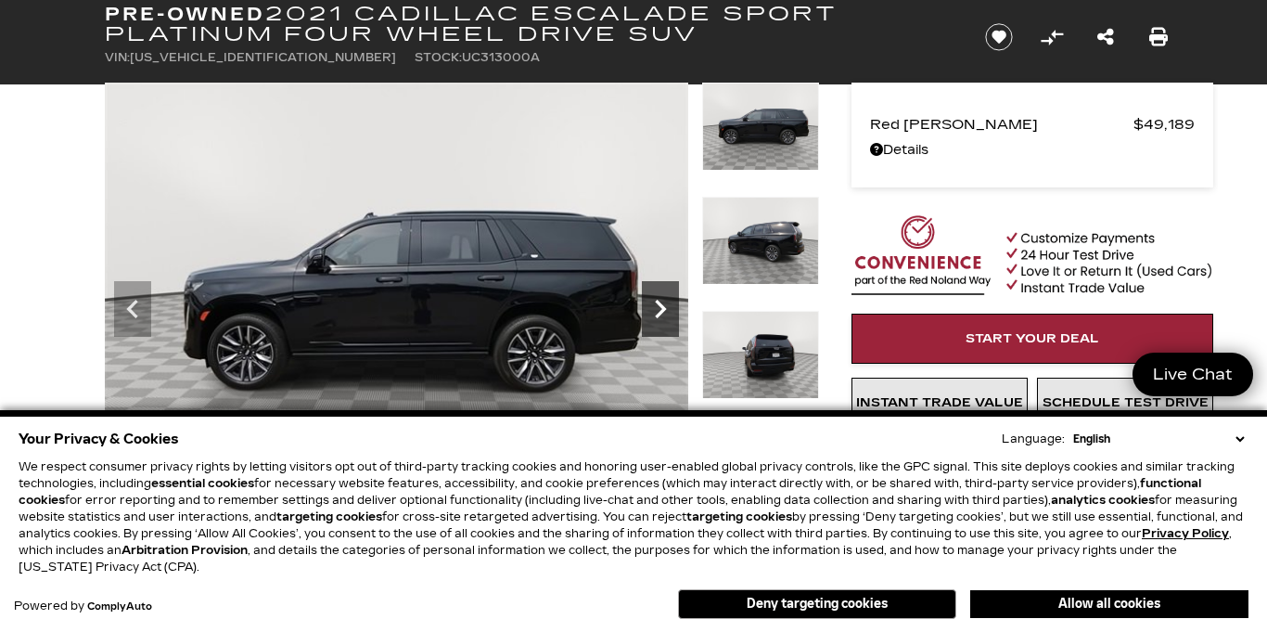
click at [661, 312] on icon "Next" at bounding box center [660, 309] width 11 height 19
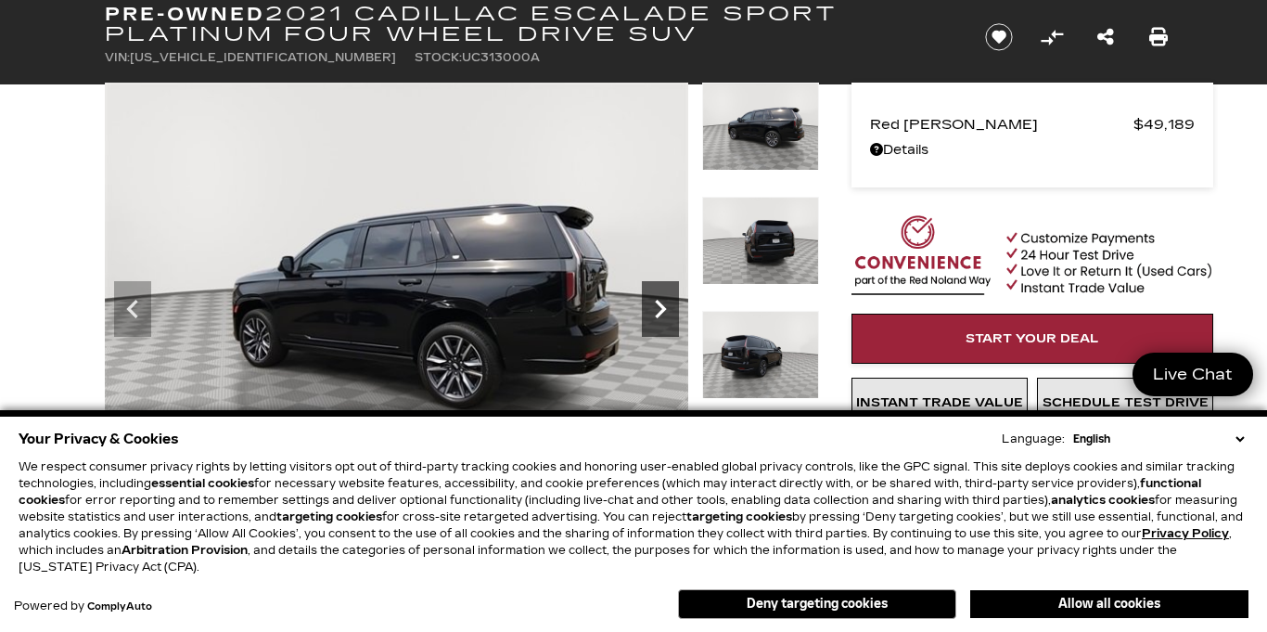
click at [661, 312] on icon "Next" at bounding box center [660, 309] width 11 height 19
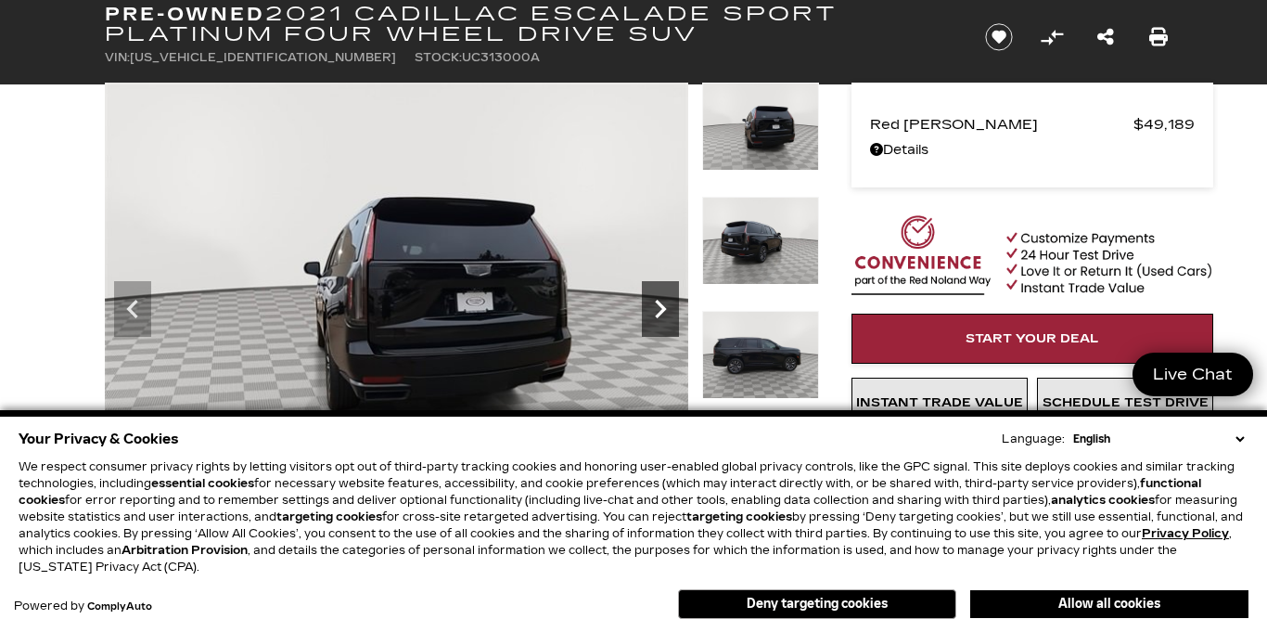
click at [661, 312] on icon "Next" at bounding box center [660, 309] width 11 height 19
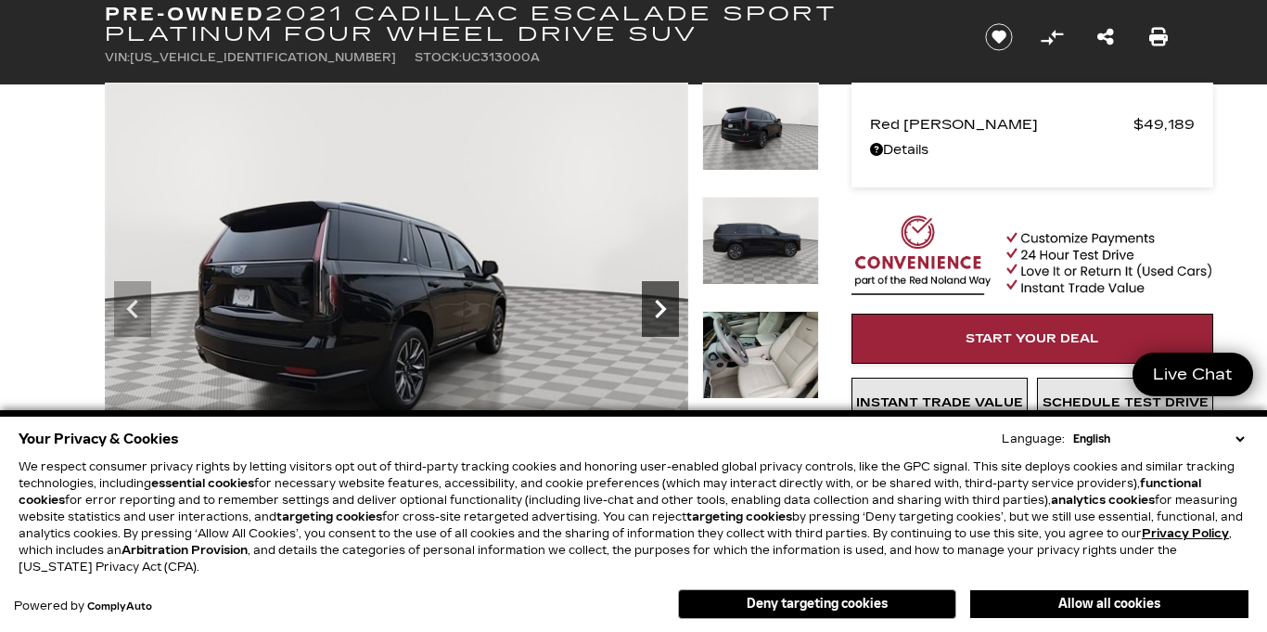
click at [661, 312] on icon "Next" at bounding box center [660, 309] width 11 height 19
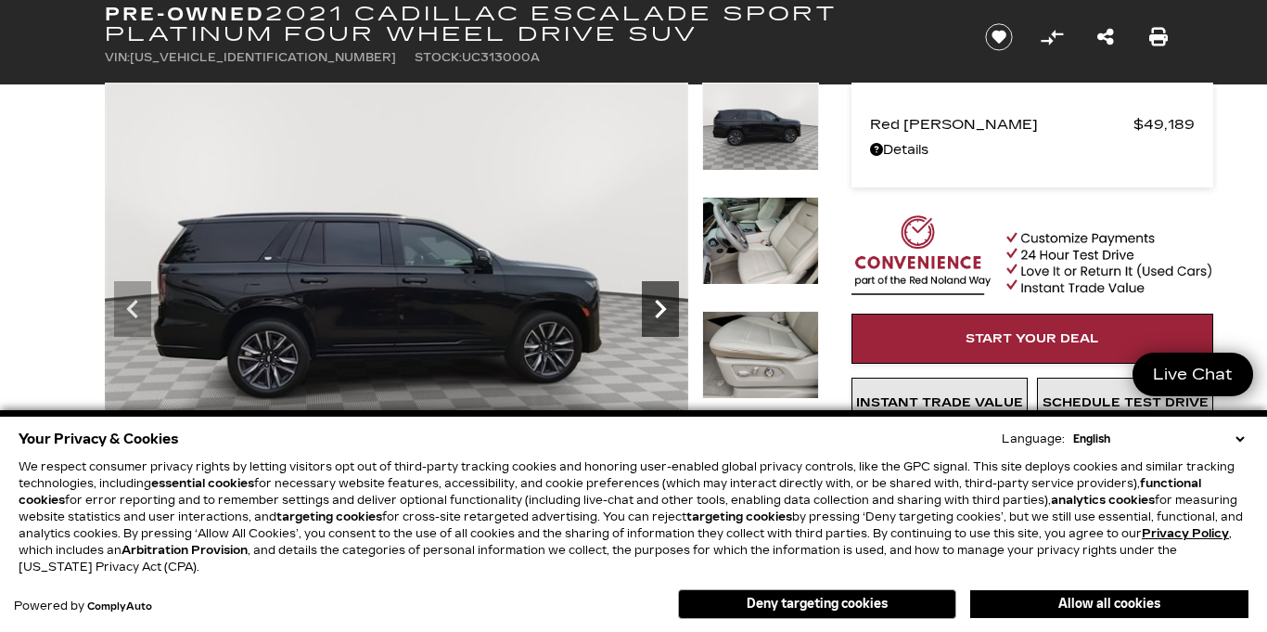
click at [661, 312] on icon "Next" at bounding box center [660, 309] width 11 height 19
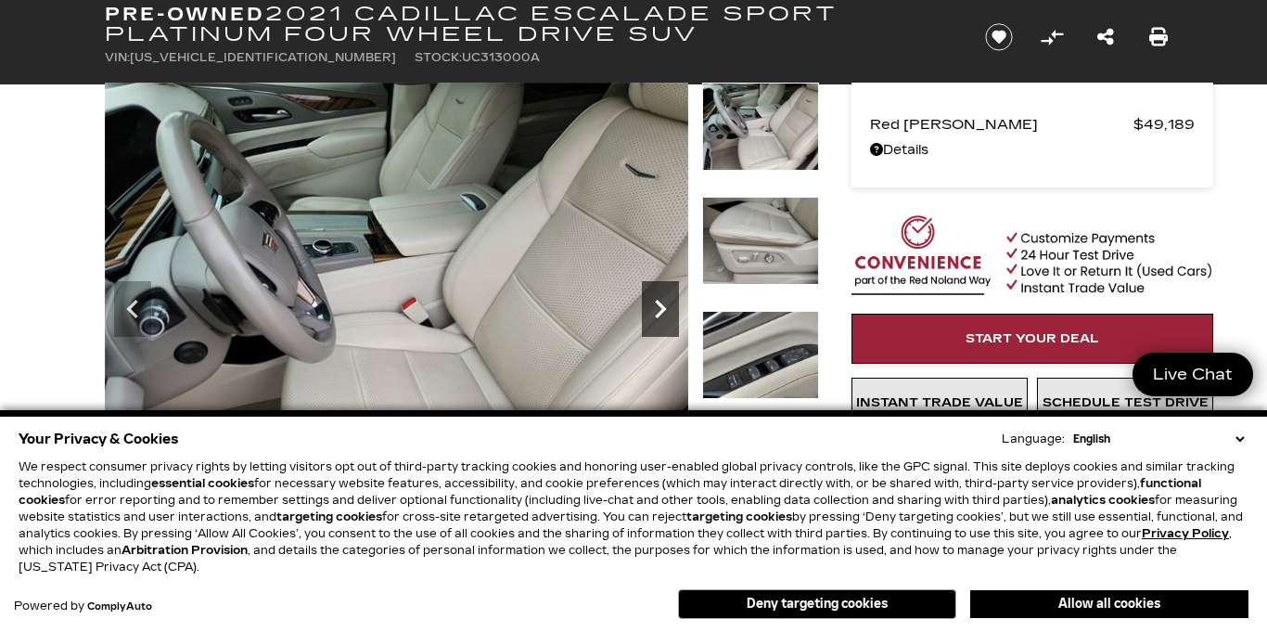
click at [661, 312] on icon "Next" at bounding box center [660, 309] width 11 height 19
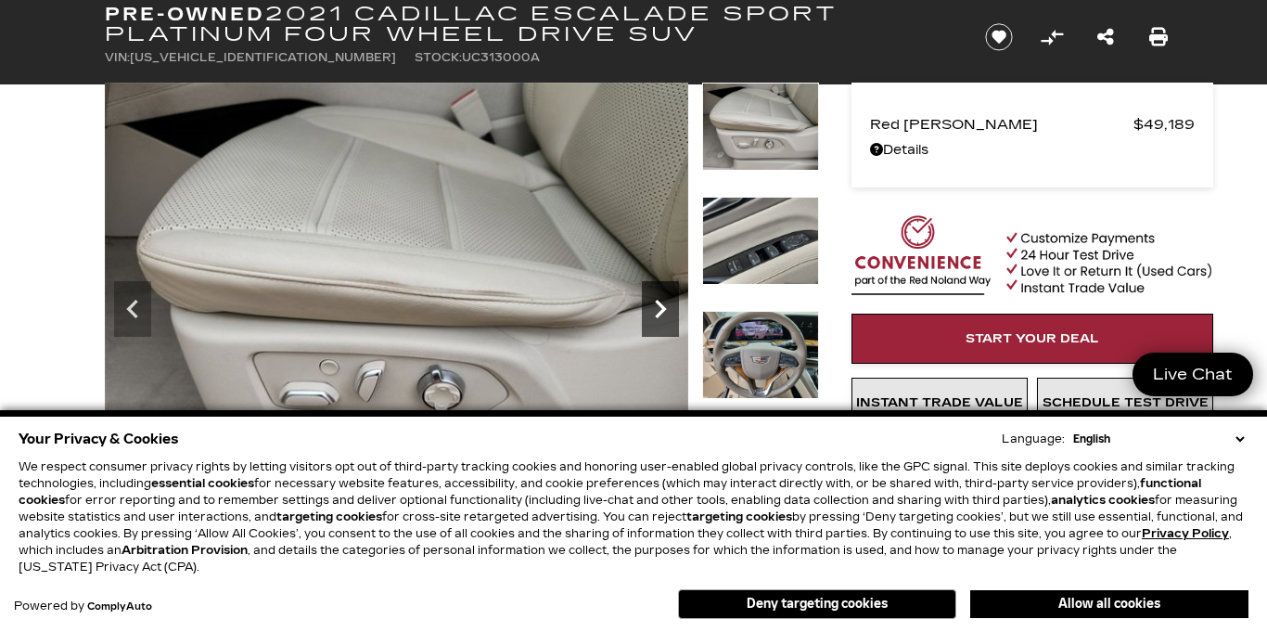
click at [661, 312] on icon "Next" at bounding box center [660, 309] width 11 height 19
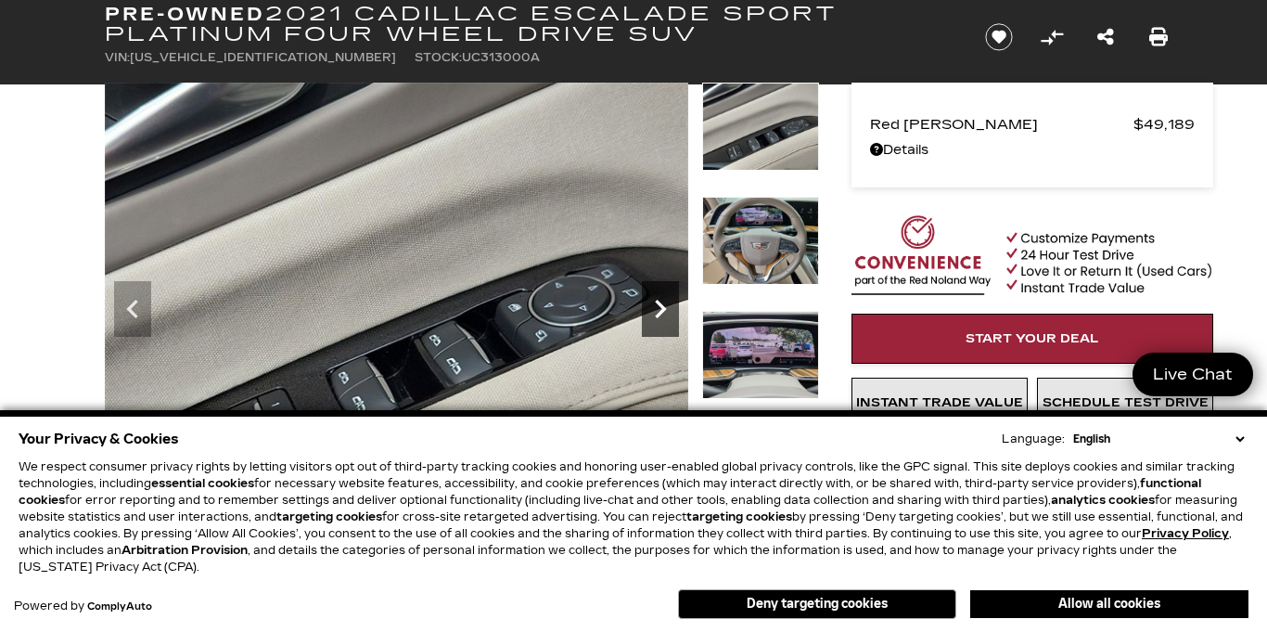
click at [661, 312] on icon "Next" at bounding box center [660, 309] width 11 height 19
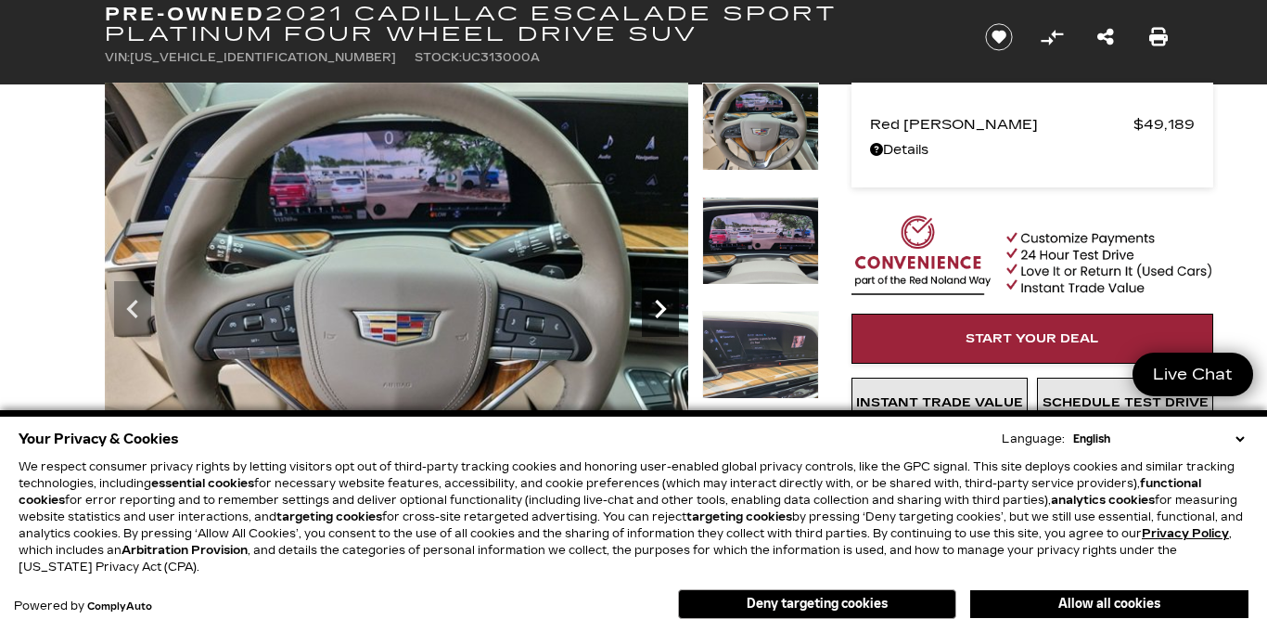
click at [661, 312] on icon "Next" at bounding box center [660, 309] width 11 height 19
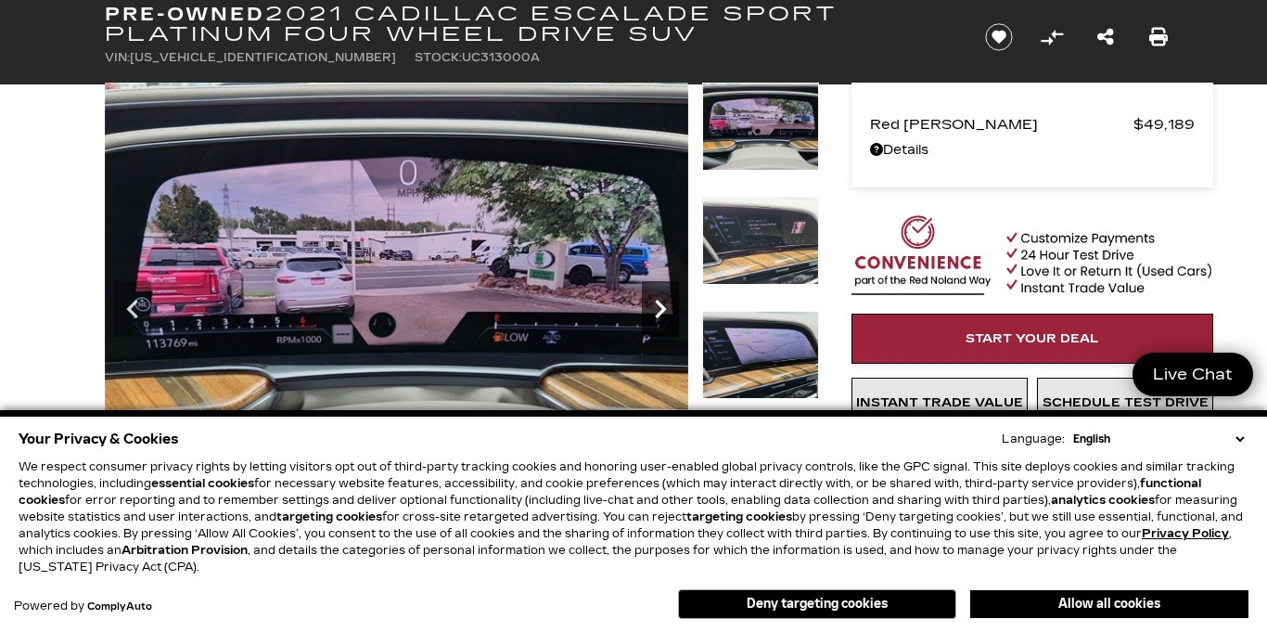
click at [661, 312] on icon "Next" at bounding box center [660, 309] width 11 height 19
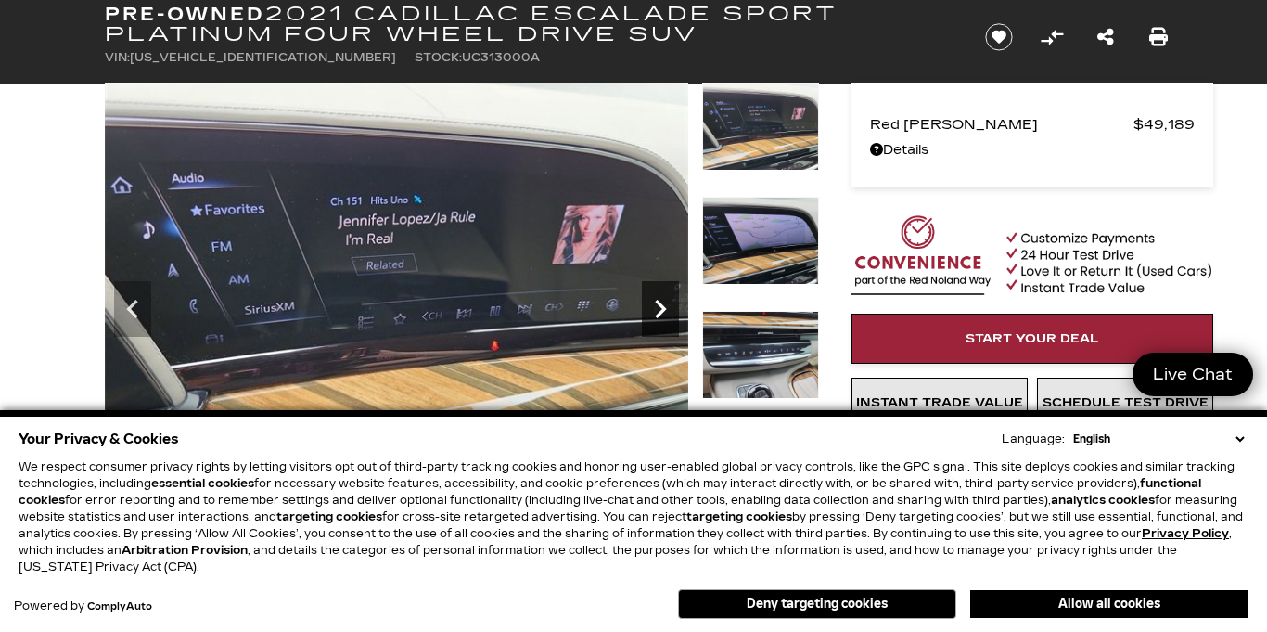
click at [661, 312] on icon "Next" at bounding box center [660, 309] width 11 height 19
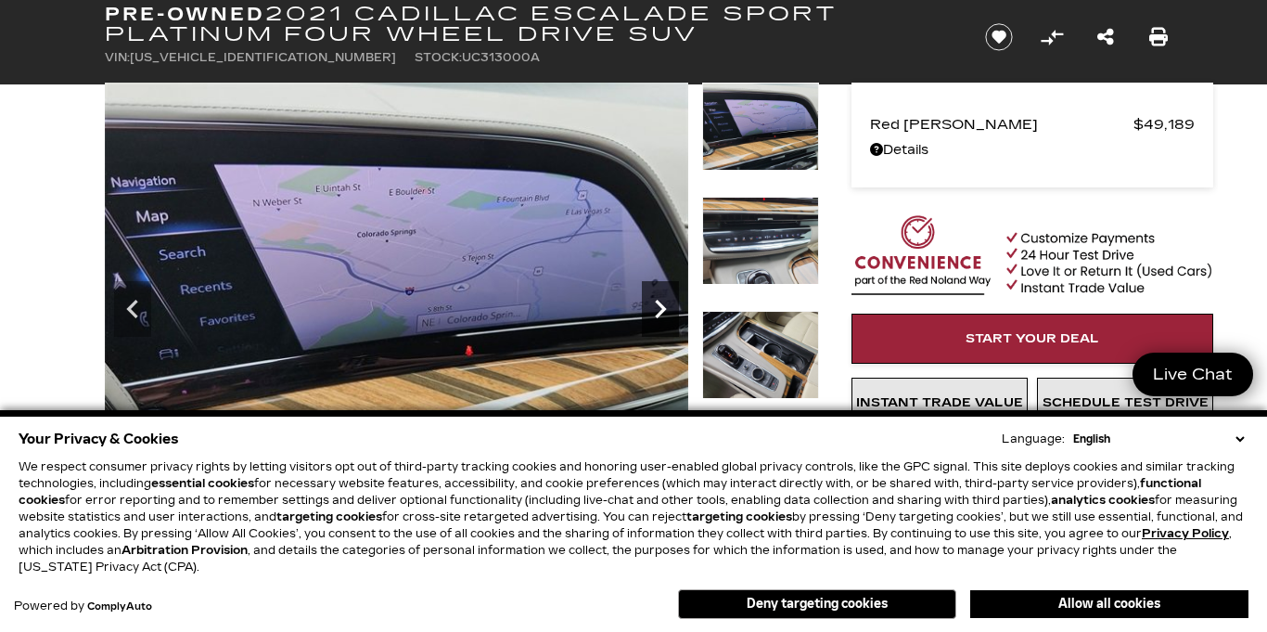
click at [661, 312] on icon "Next" at bounding box center [660, 309] width 11 height 19
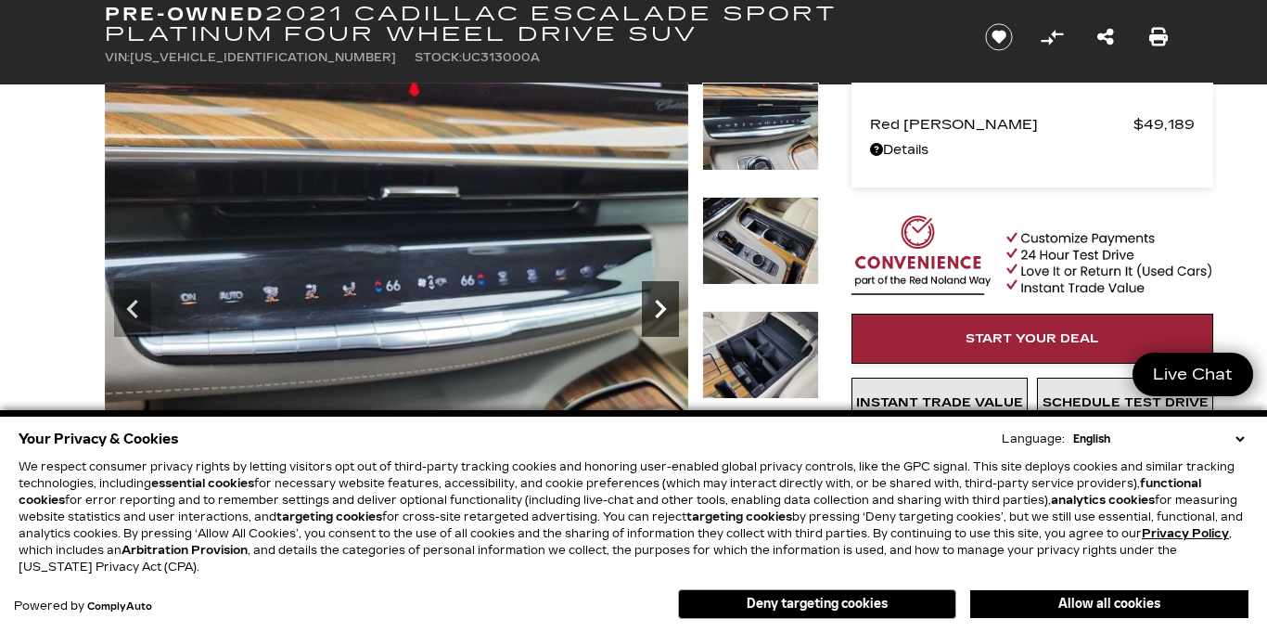
click at [661, 312] on icon "Next" at bounding box center [660, 309] width 11 height 19
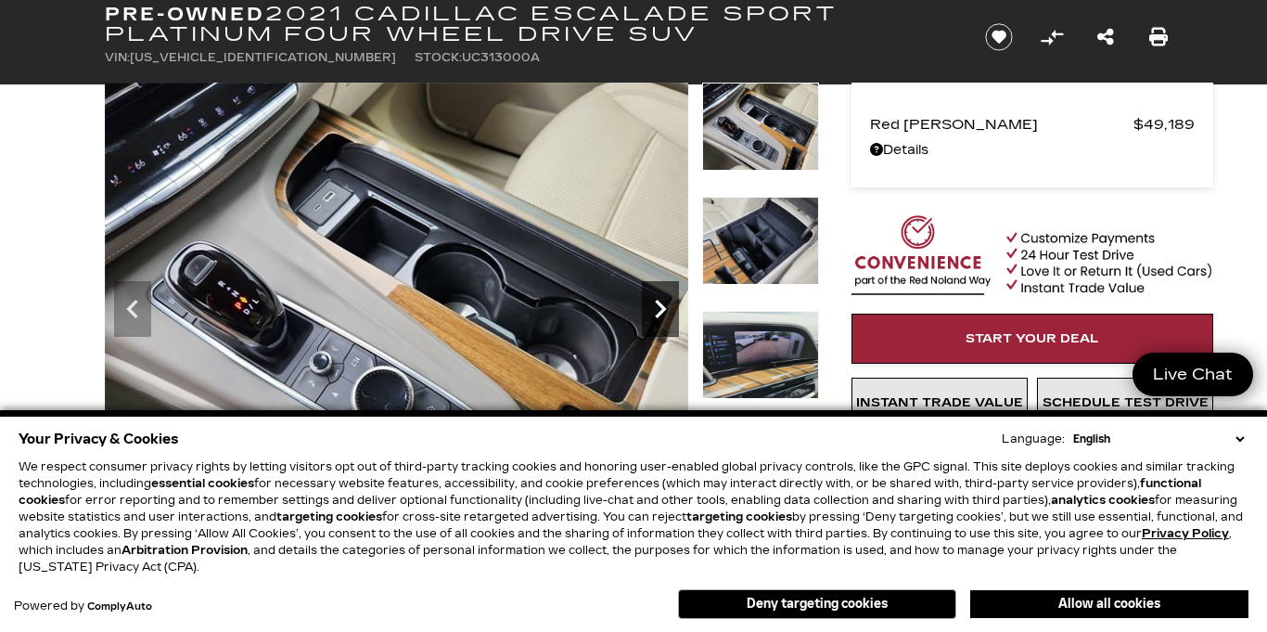
click at [661, 312] on icon "Next" at bounding box center [660, 309] width 11 height 19
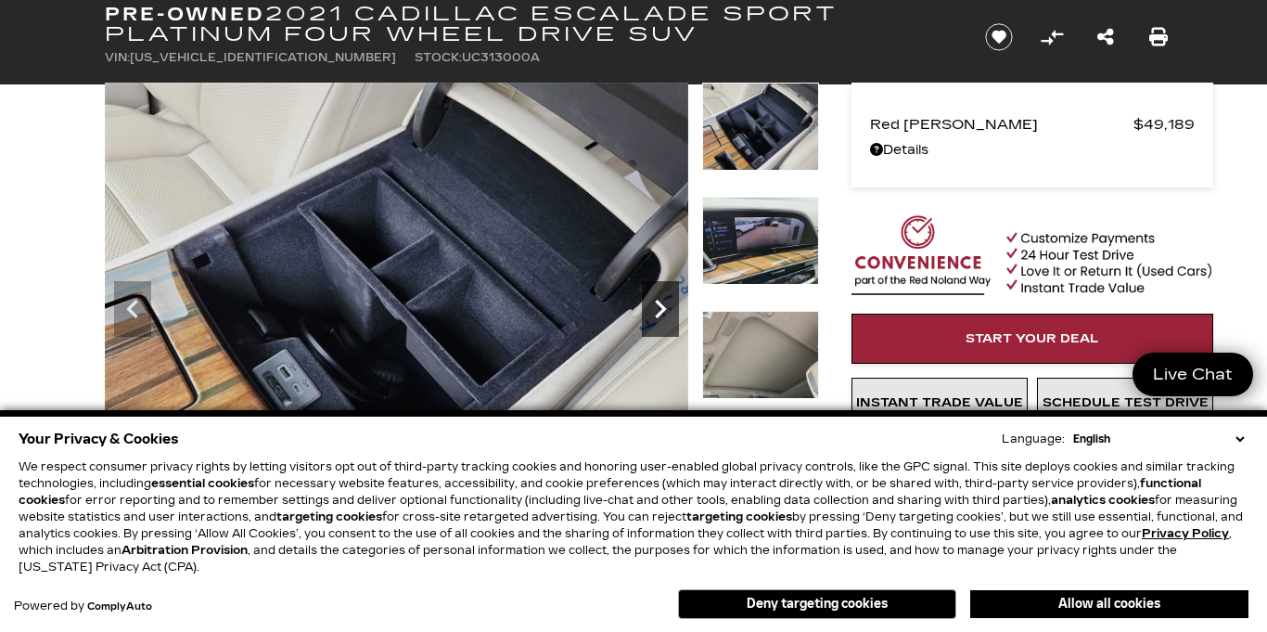
click at [661, 312] on icon "Next" at bounding box center [660, 309] width 11 height 19
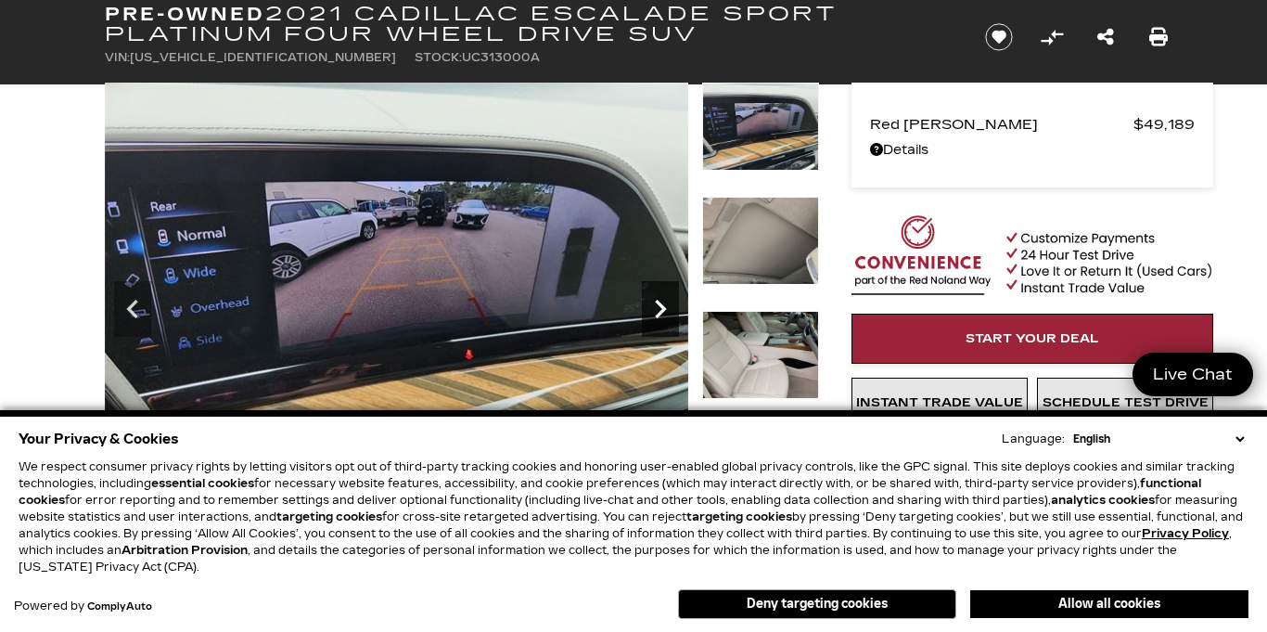
click at [661, 312] on icon "Next" at bounding box center [660, 309] width 11 height 19
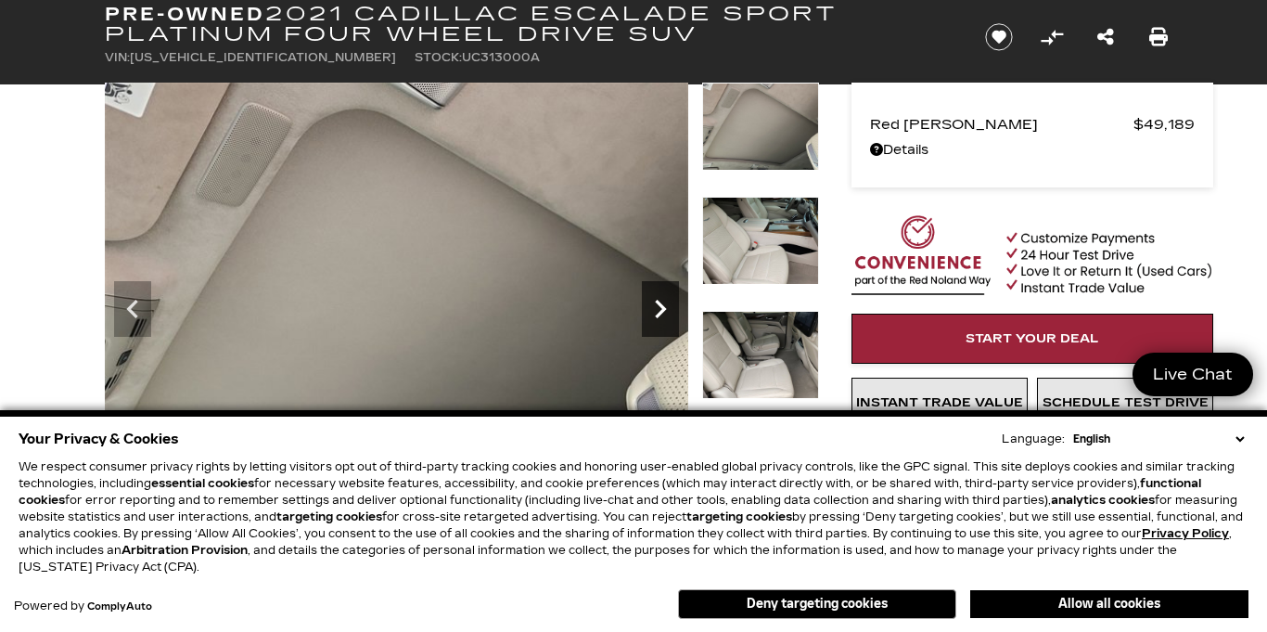
click at [661, 312] on icon "Next" at bounding box center [660, 309] width 11 height 19
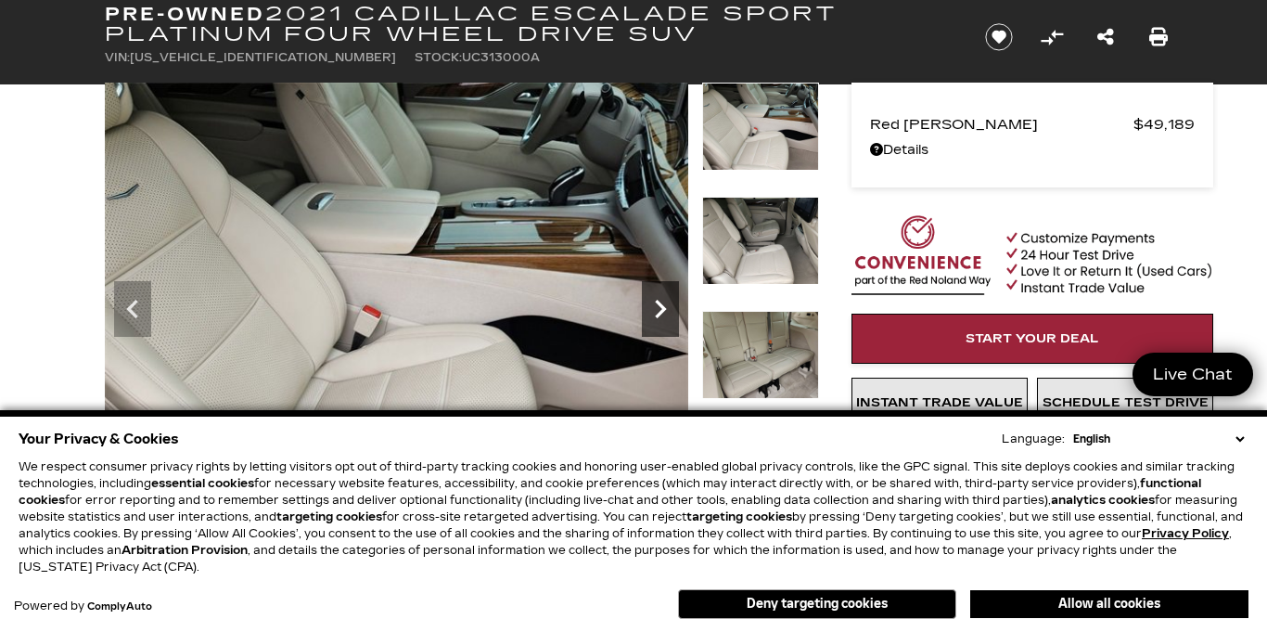
click at [661, 312] on icon "Next" at bounding box center [660, 309] width 11 height 19
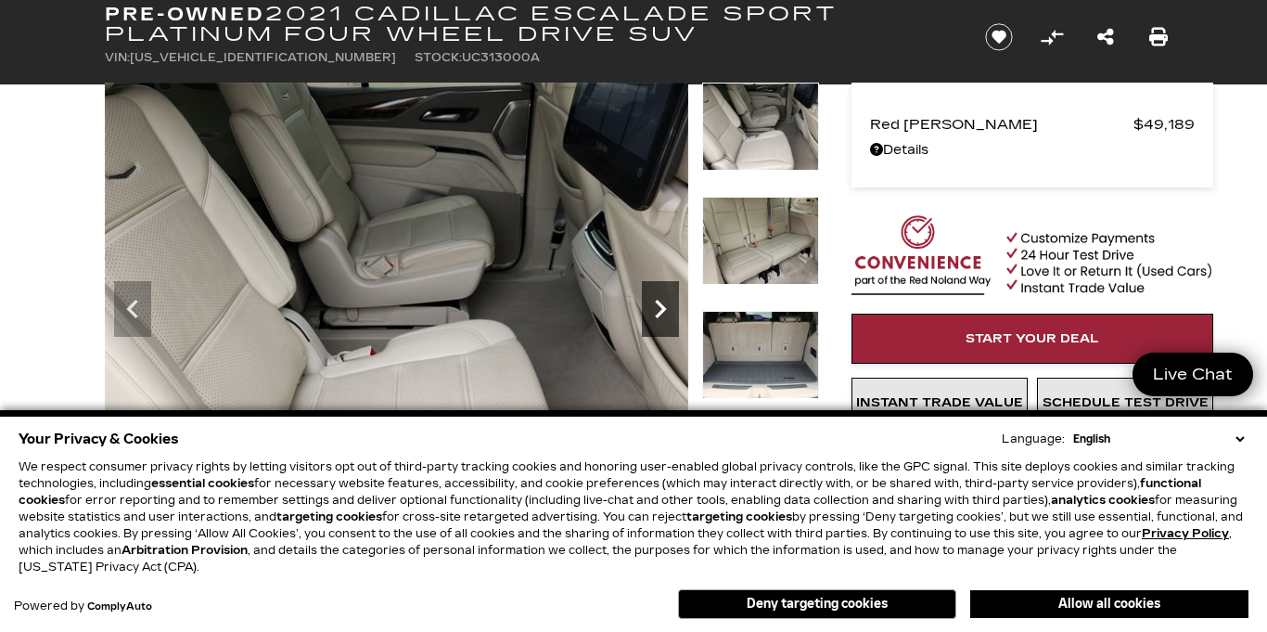
click at [661, 312] on icon "Next" at bounding box center [660, 309] width 11 height 19
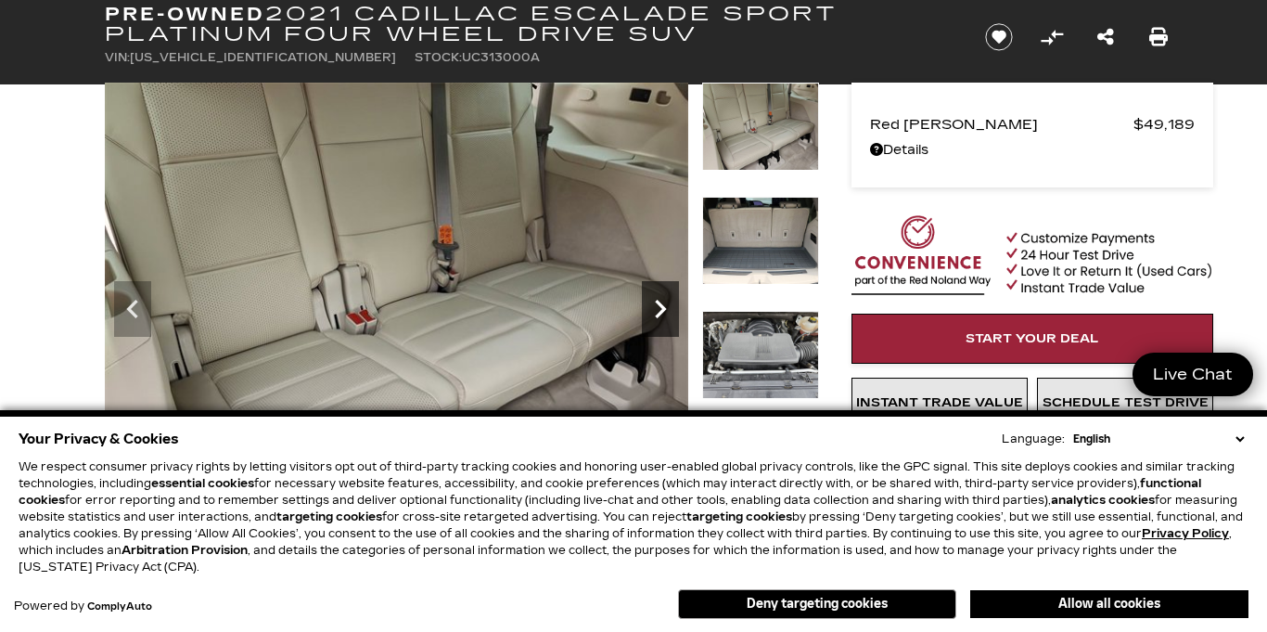
click at [661, 312] on icon "Next" at bounding box center [660, 309] width 11 height 19
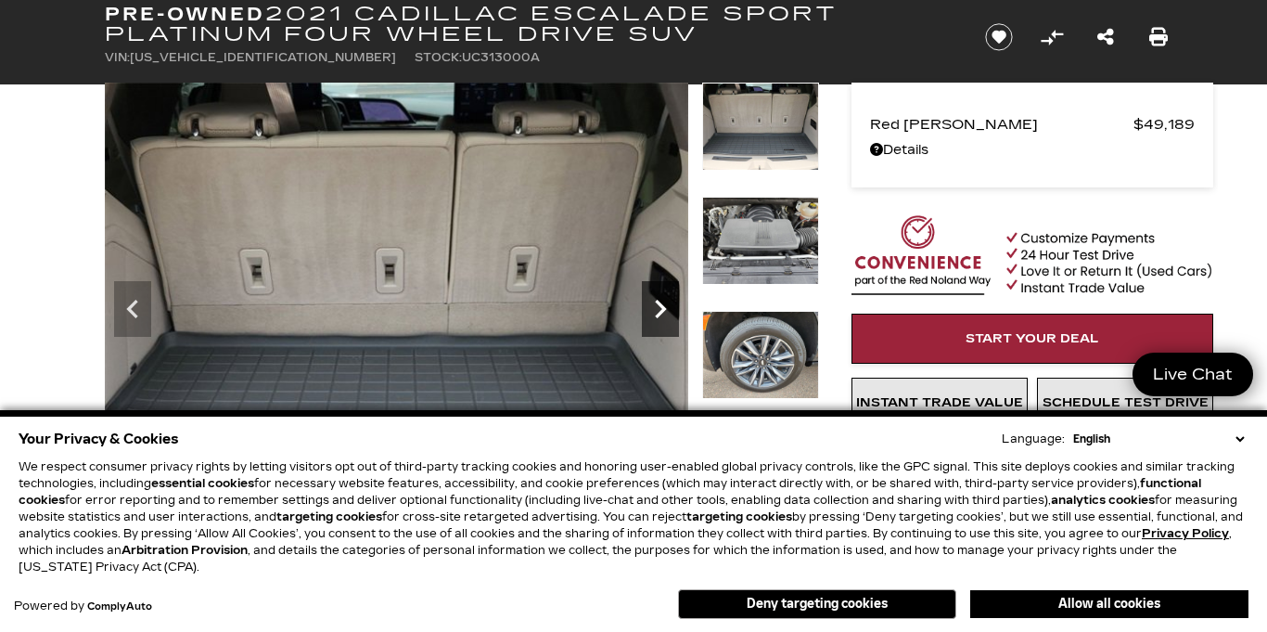
click at [661, 312] on icon "Next" at bounding box center [660, 309] width 11 height 19
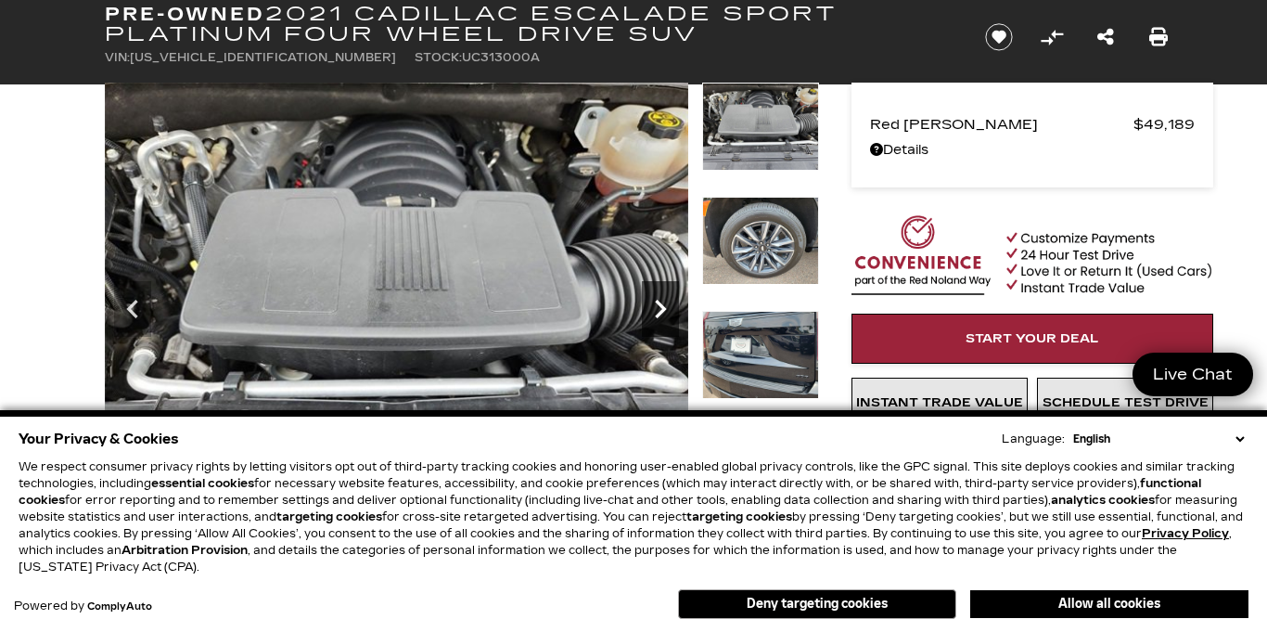
click at [661, 312] on icon "Next" at bounding box center [660, 309] width 11 height 19
